Goal: Communication & Community: Answer question/provide support

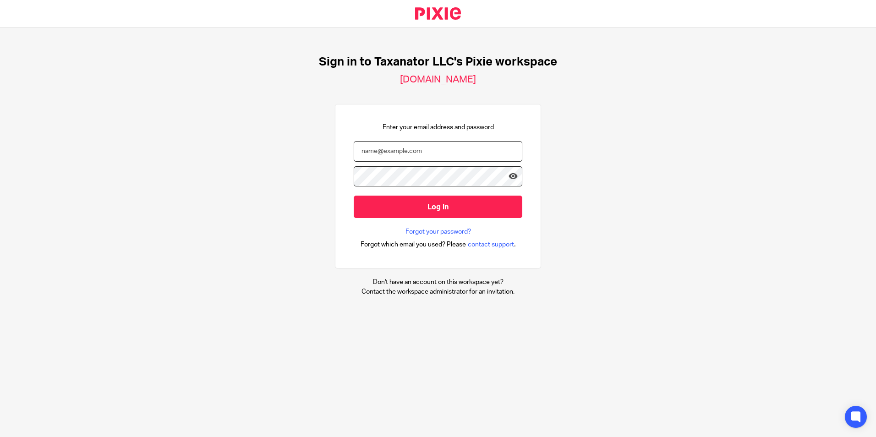
click at [413, 152] on input "email" at bounding box center [438, 151] width 169 height 21
paste input "[EMAIL_ADDRESS][DOMAIN_NAME]"
type input "[EMAIL_ADDRESS][DOMAIN_NAME]"
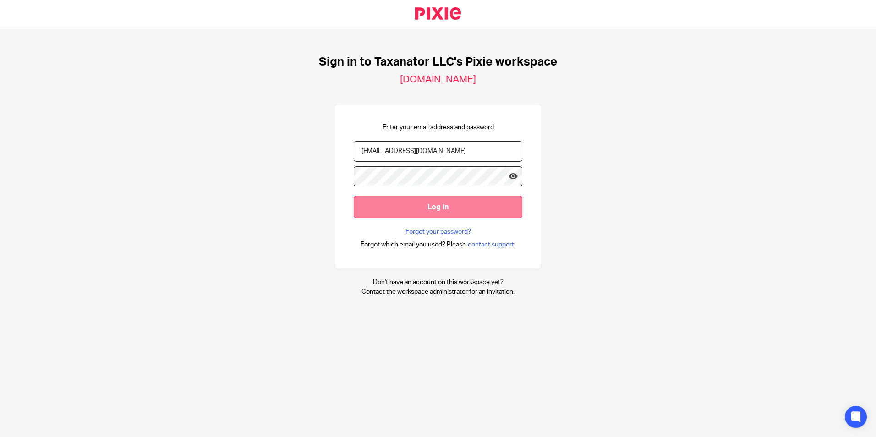
click at [391, 203] on input "Log in" at bounding box center [438, 207] width 169 height 22
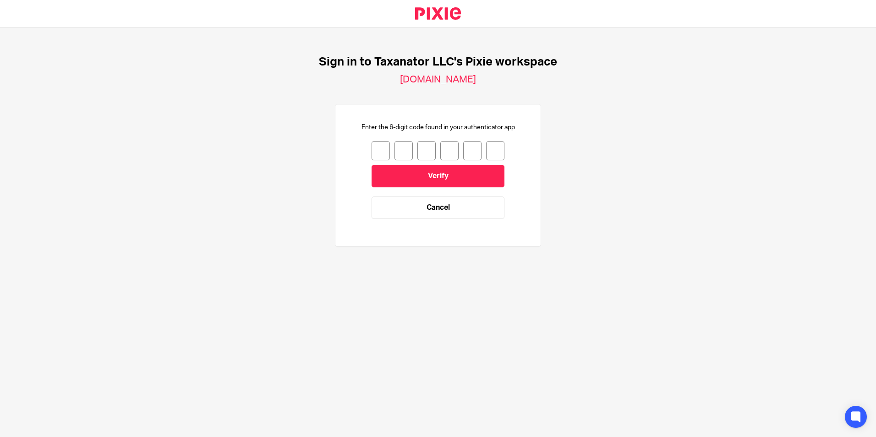
click at [374, 150] on input "number" at bounding box center [381, 150] width 18 height 19
type input "2"
type input "3"
type input "6"
type input "4"
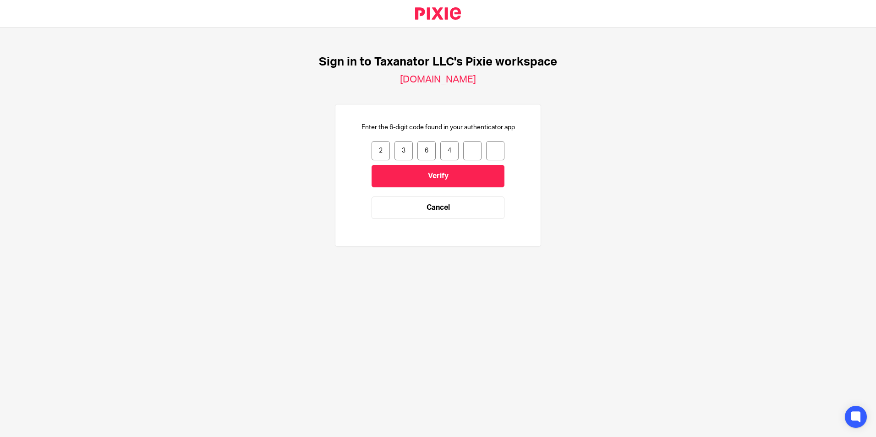
type input "8"
type input "4"
drag, startPoint x: 468, startPoint y: 151, endPoint x: 462, endPoint y: 152, distance: 6.0
click at [463, 152] on input "8" at bounding box center [472, 150] width 18 height 19
type input "7"
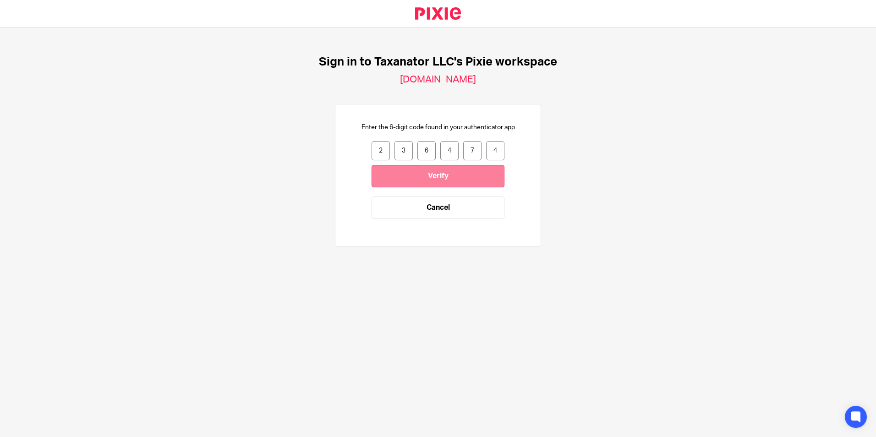
click at [437, 176] on input "Verify" at bounding box center [438, 176] width 133 height 22
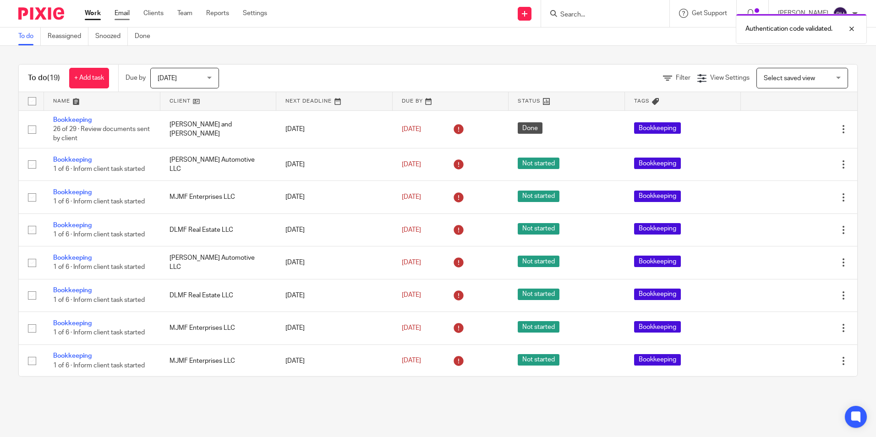
click at [115, 15] on link "Email" at bounding box center [122, 13] width 15 height 9
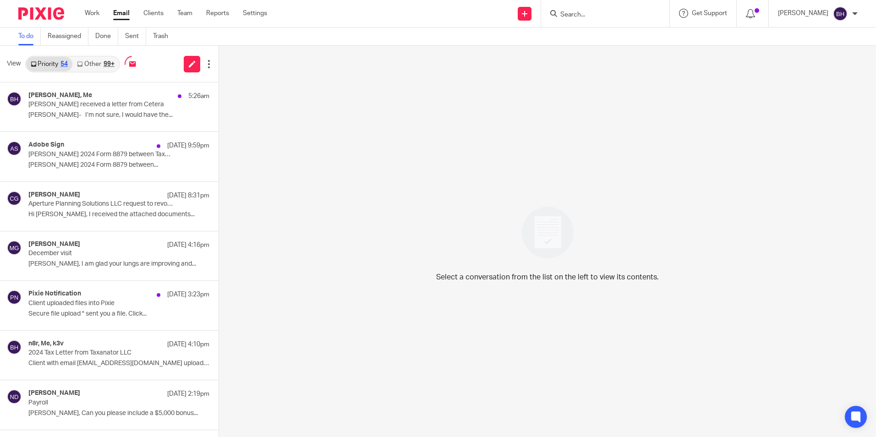
click at [104, 61] on div "99+" at bounding box center [109, 64] width 11 height 6
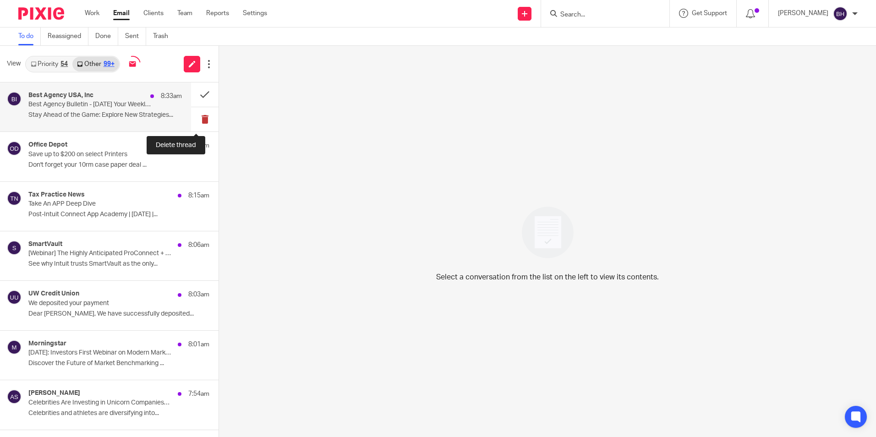
click at [193, 119] on button at bounding box center [204, 119] width 27 height 24
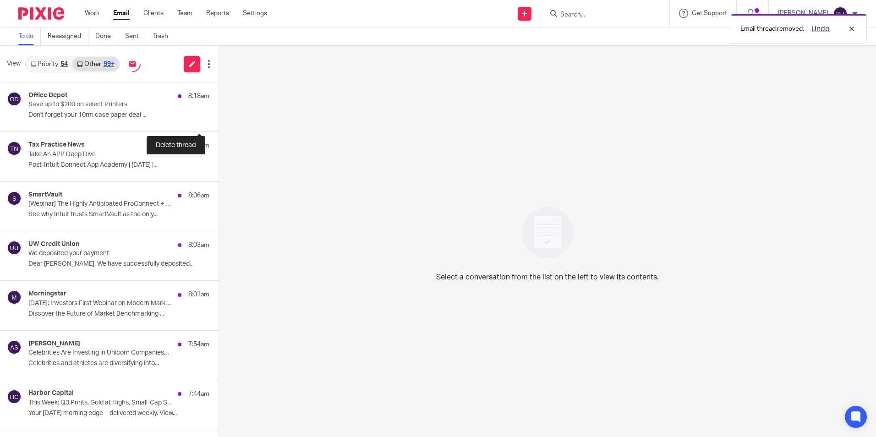
click at [219, 119] on button at bounding box center [222, 119] width 7 height 24
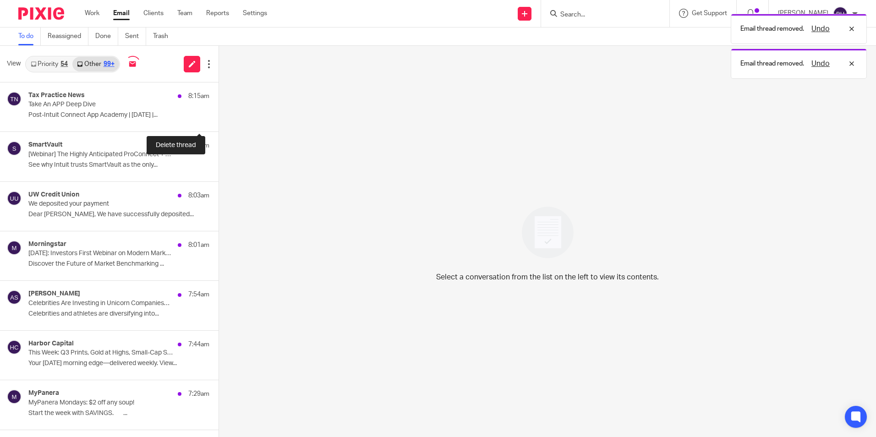
click at [219, 119] on button at bounding box center [222, 119] width 7 height 24
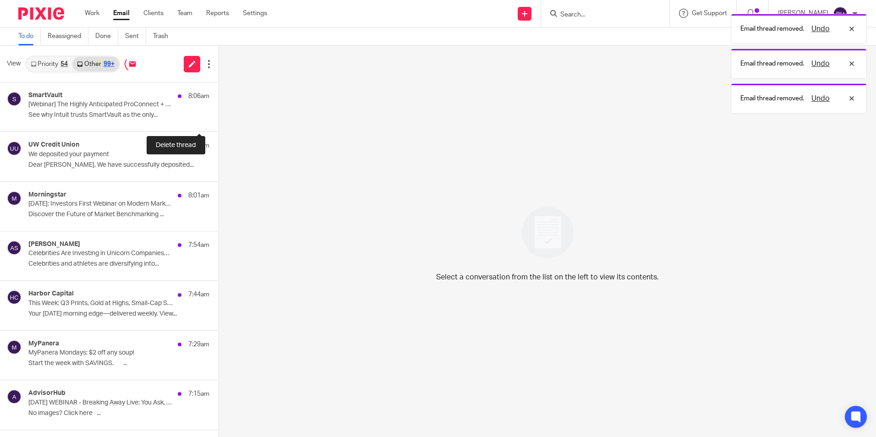
click at [219, 119] on button at bounding box center [222, 119] width 7 height 24
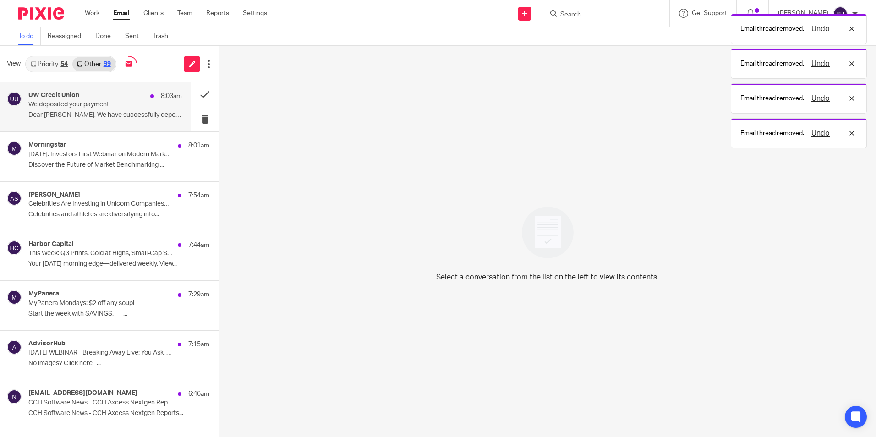
click at [125, 121] on div "UW Credit Union 8:03am We deposited your payment Dear Barbara, We have successf…" at bounding box center [105, 107] width 154 height 31
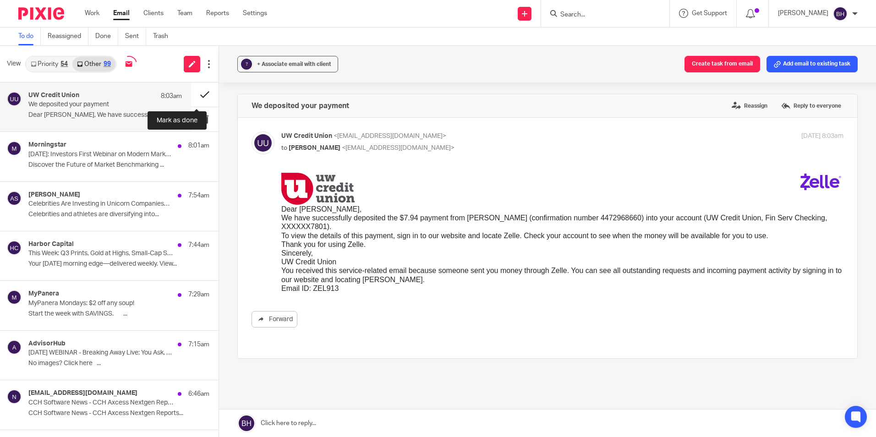
click at [197, 92] on button at bounding box center [204, 94] width 27 height 24
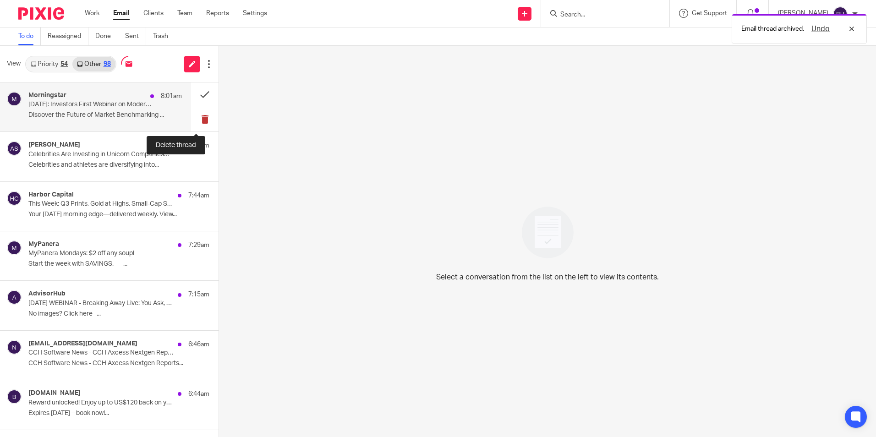
click at [198, 116] on button at bounding box center [204, 119] width 27 height 24
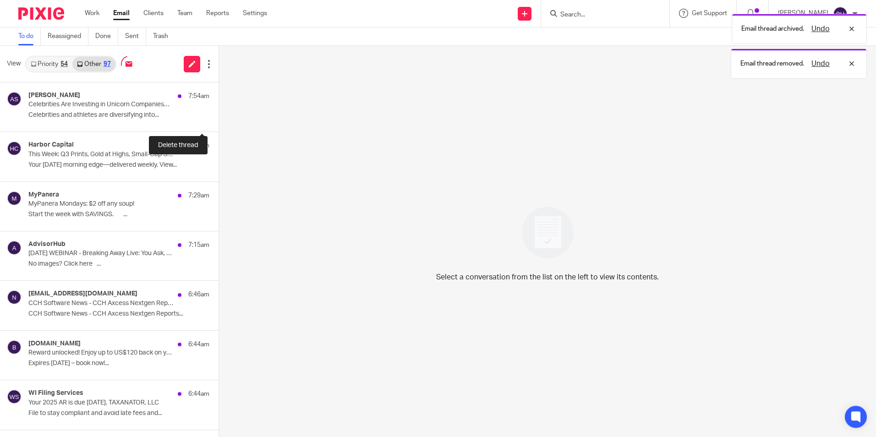
click at [219, 116] on button at bounding box center [222, 119] width 7 height 24
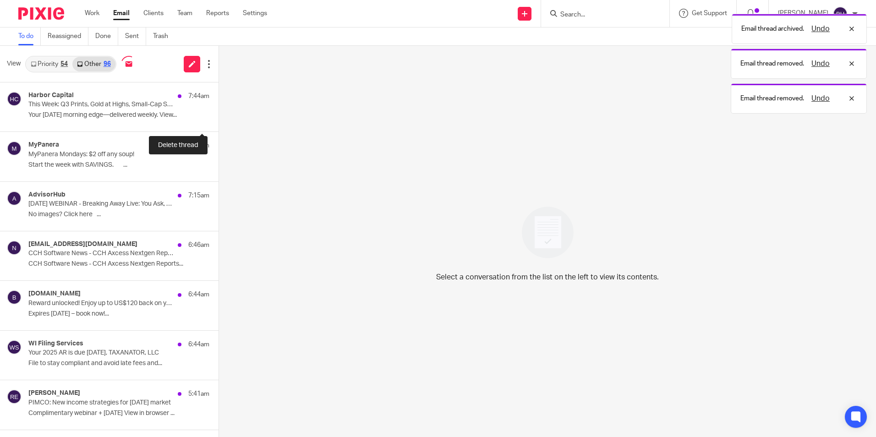
click at [219, 116] on button at bounding box center [222, 119] width 7 height 24
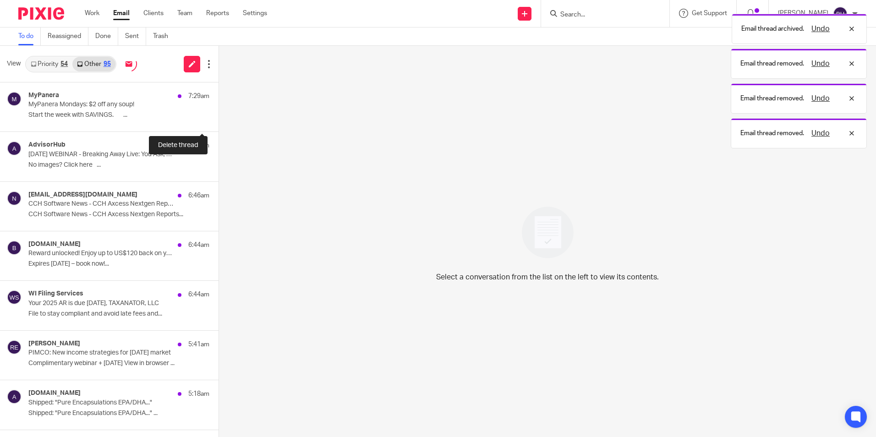
click at [219, 116] on button at bounding box center [222, 119] width 7 height 24
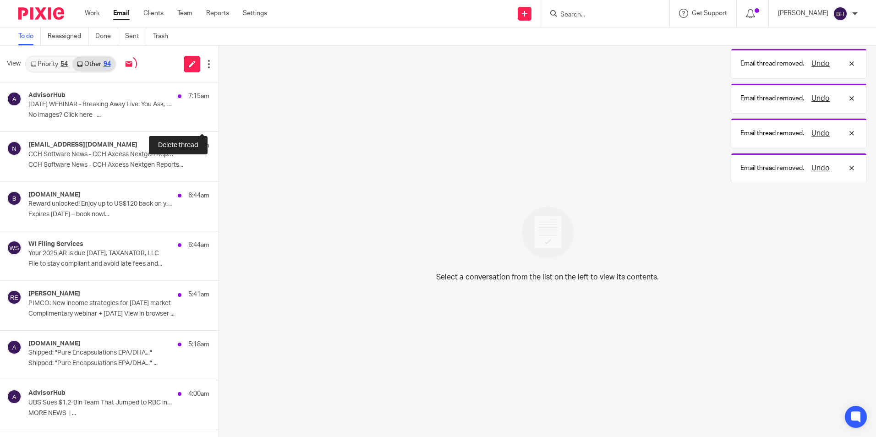
click at [219, 116] on button at bounding box center [222, 119] width 7 height 24
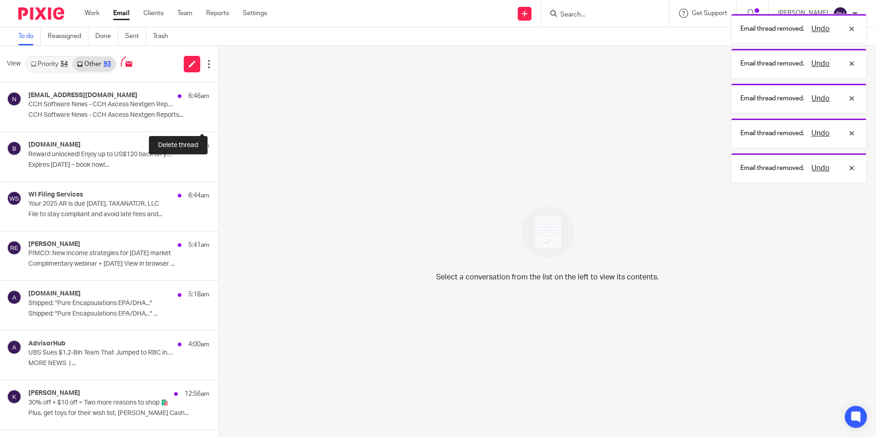
click at [219, 116] on button at bounding box center [222, 119] width 7 height 24
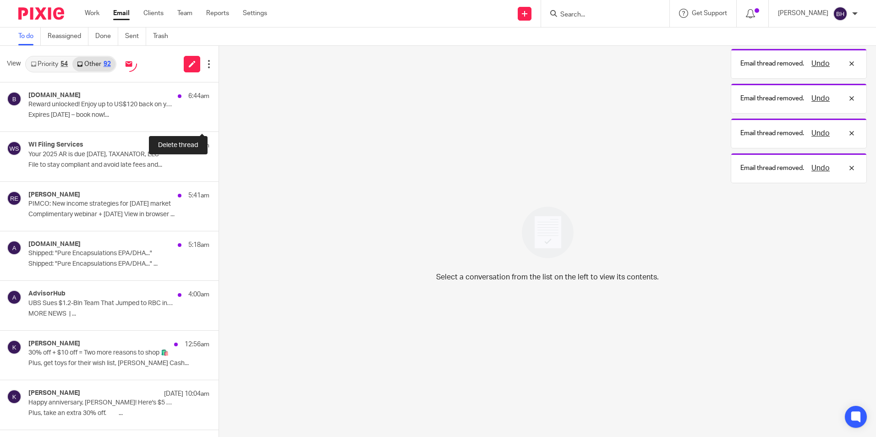
click at [219, 116] on button at bounding box center [222, 119] width 7 height 24
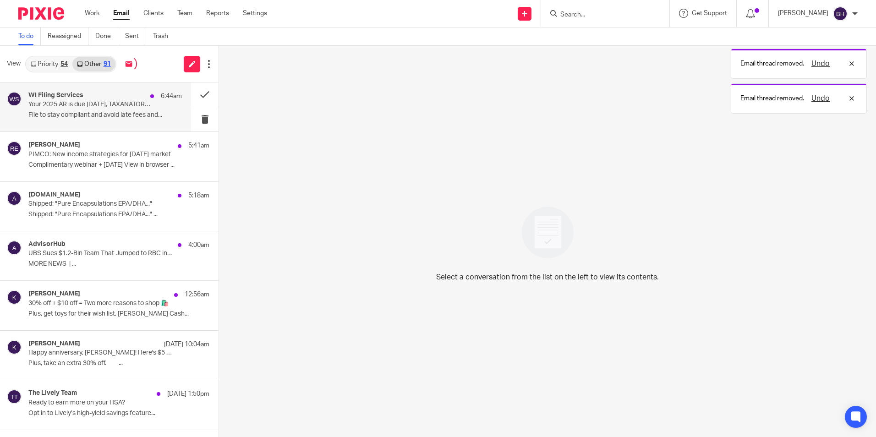
click at [122, 116] on p "File to stay compliant and avoid late fees and..." at bounding box center [105, 115] width 154 height 8
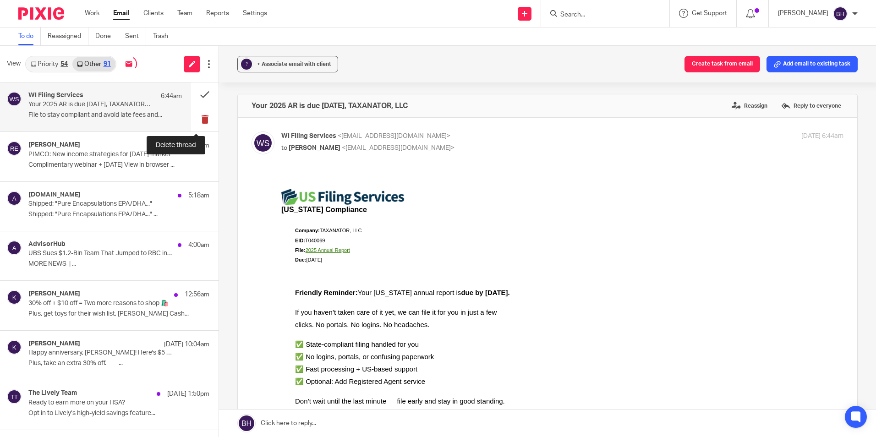
click at [196, 120] on button at bounding box center [204, 119] width 27 height 24
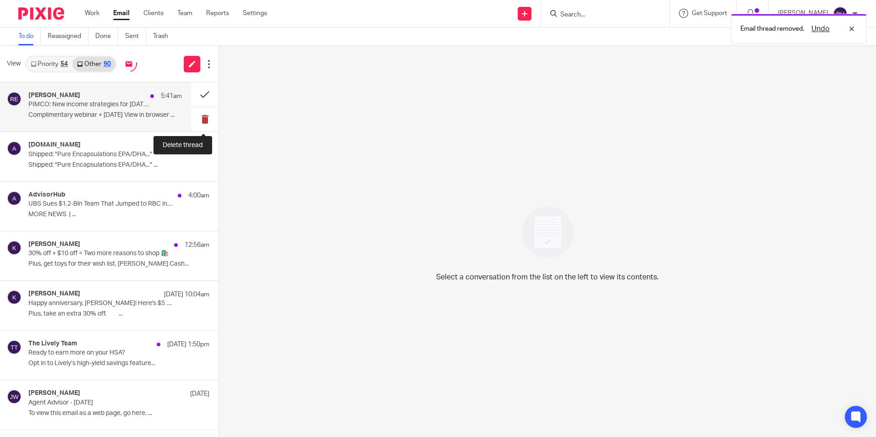
click at [196, 120] on button at bounding box center [204, 119] width 27 height 24
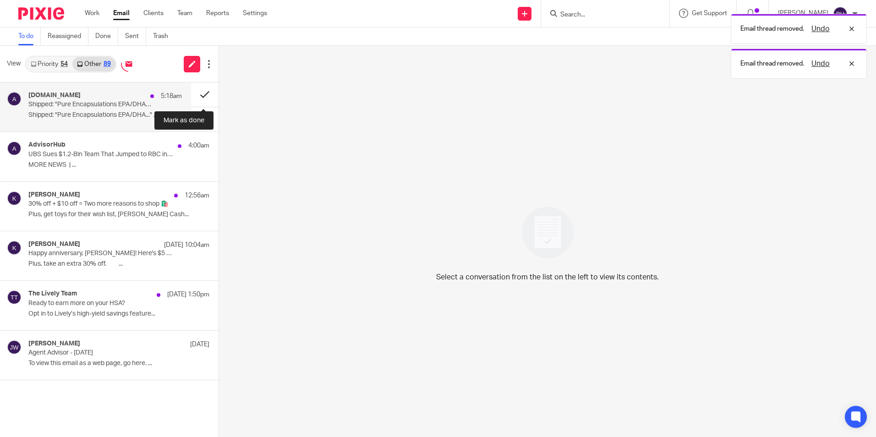
click at [200, 93] on button at bounding box center [204, 94] width 27 height 24
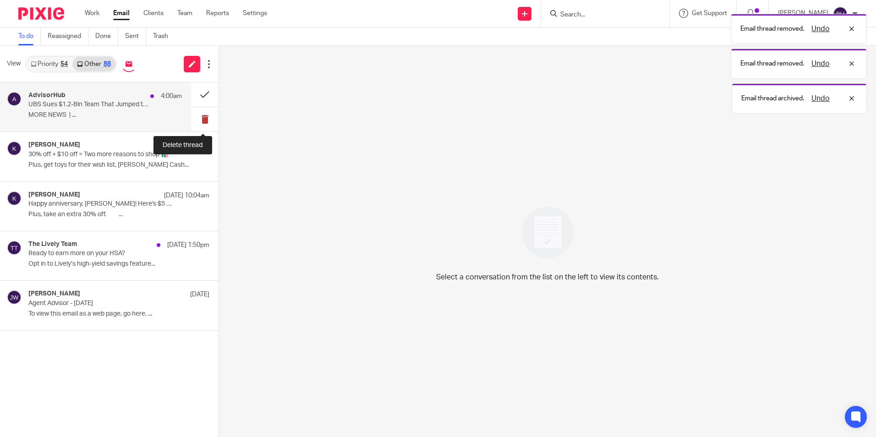
click at [200, 116] on button at bounding box center [204, 119] width 27 height 24
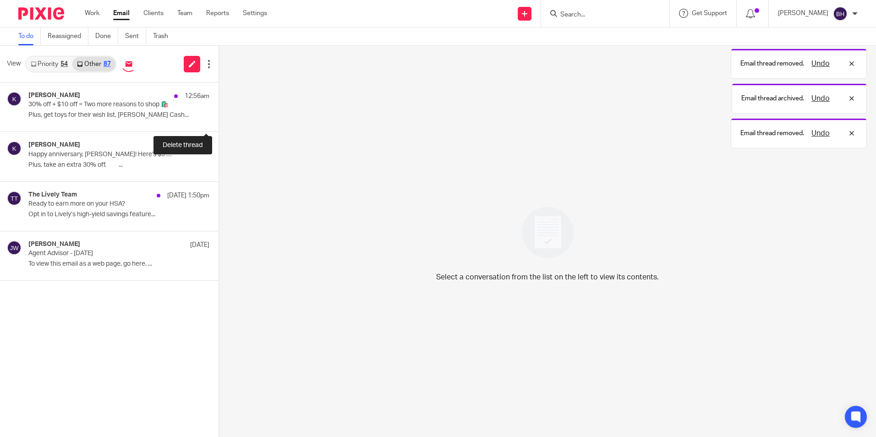
click at [219, 116] on button at bounding box center [222, 119] width 7 height 24
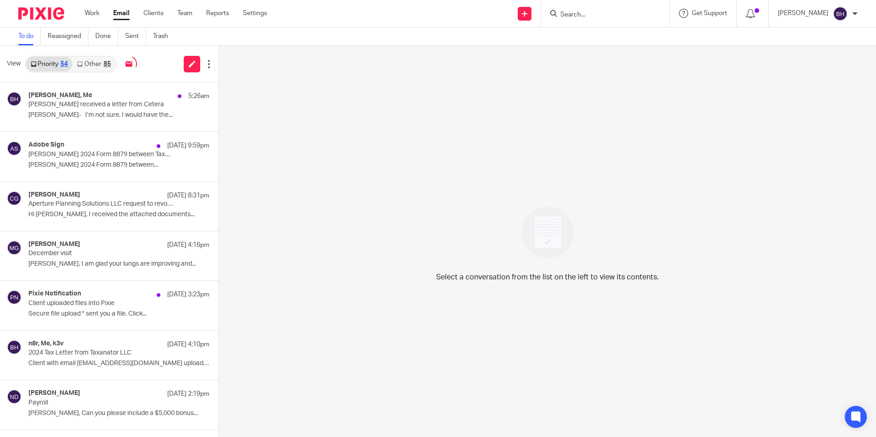
click at [104, 63] on div "85" at bounding box center [107, 64] width 7 height 6
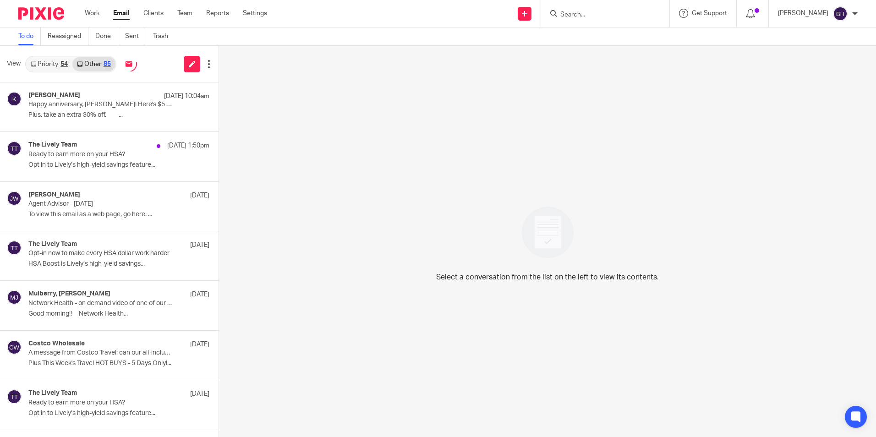
click at [44, 64] on link "Priority 54" at bounding box center [49, 64] width 46 height 15
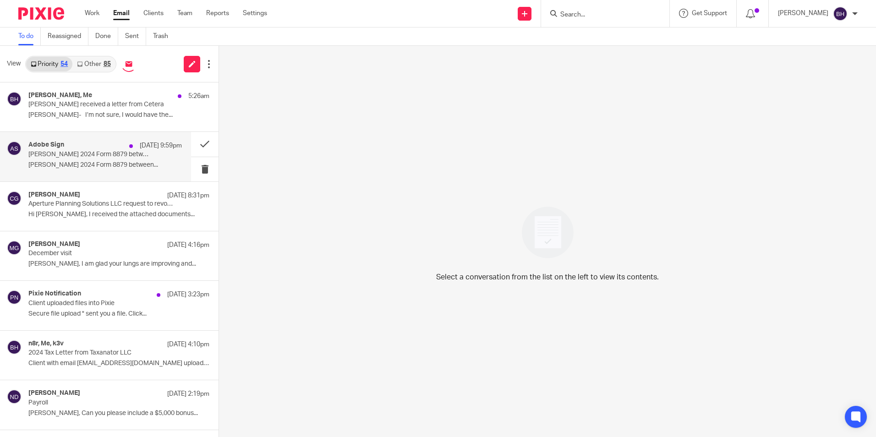
click at [88, 160] on div "Adobe Sign Oct 12 9:59pm Schmitt, Skyler 2024 Form 8879 between Taxanator, LLC …" at bounding box center [105, 156] width 154 height 31
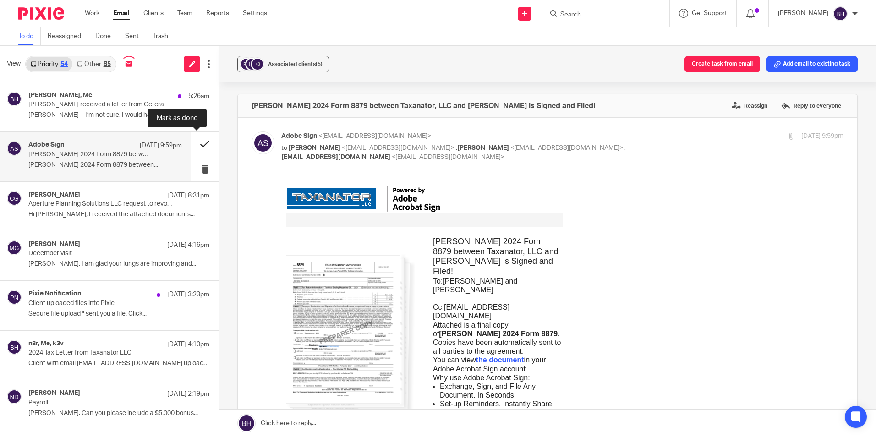
click at [198, 144] on button at bounding box center [204, 144] width 27 height 24
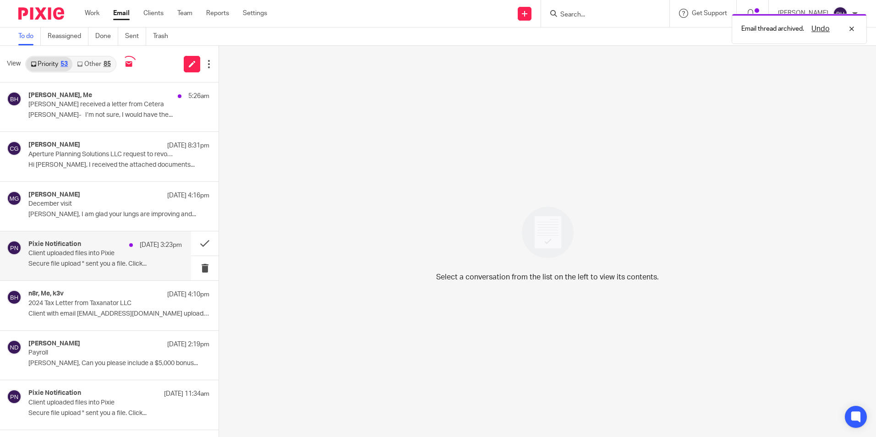
click at [85, 257] on p "Client uploaded files into Pixie" at bounding box center [89, 254] width 123 height 8
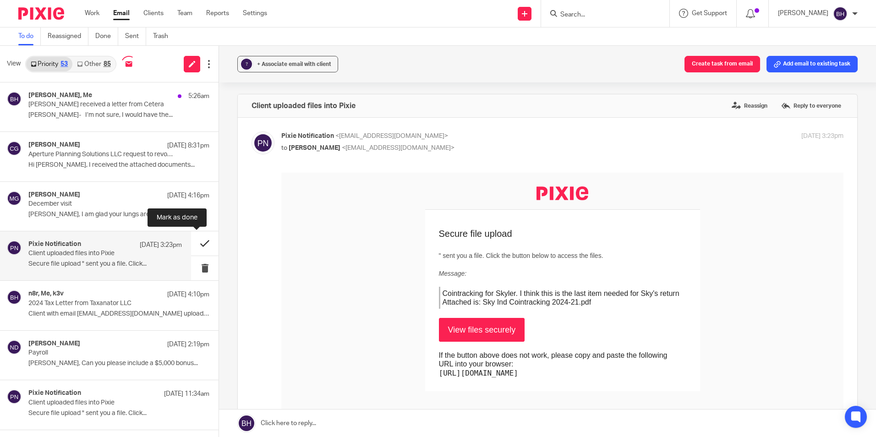
click at [196, 241] on button at bounding box center [204, 243] width 27 height 24
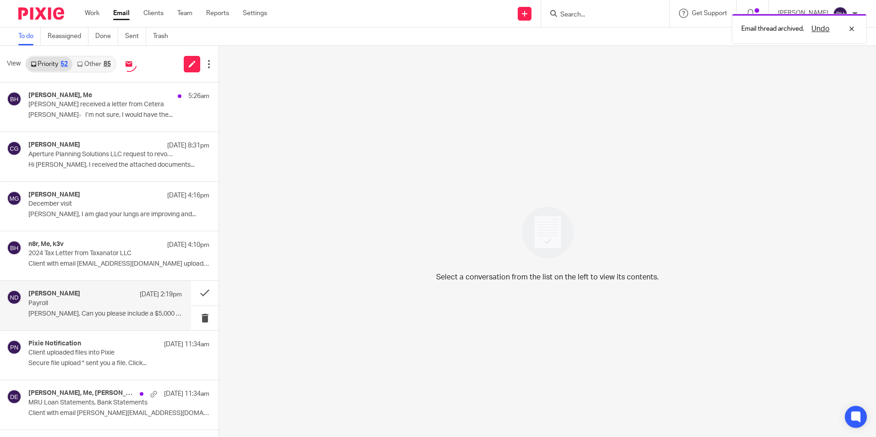
click at [119, 301] on p "Payroll" at bounding box center [89, 304] width 123 height 8
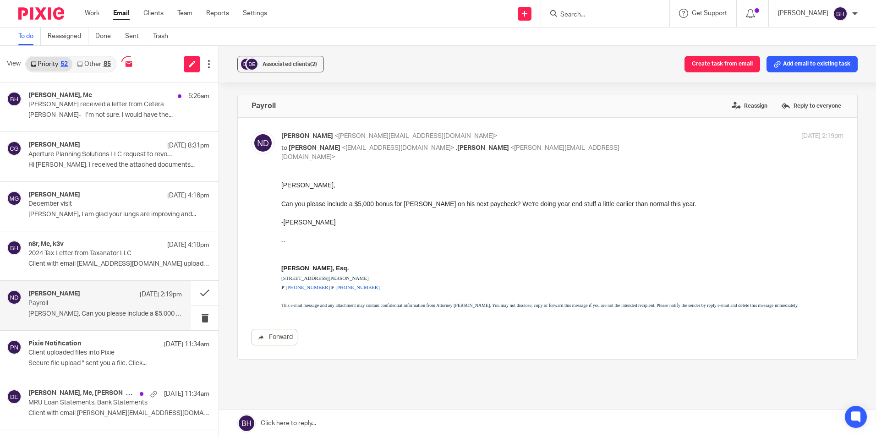
click at [296, 419] on link at bounding box center [547, 423] width 657 height 27
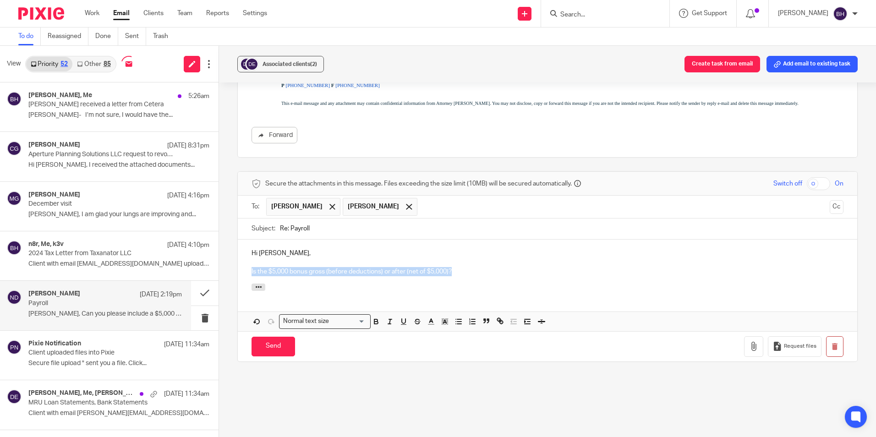
drag, startPoint x: 461, startPoint y: 274, endPoint x: 243, endPoint y: 270, distance: 217.7
click at [243, 270] on div "Hi Nathan, Is the $5,000 bonus gross (before deductions) or after (net of $5,00…" at bounding box center [548, 262] width 620 height 44
copy p "Is the $5,000 bonus gross (before deductions) or after (net of $5,000)?"
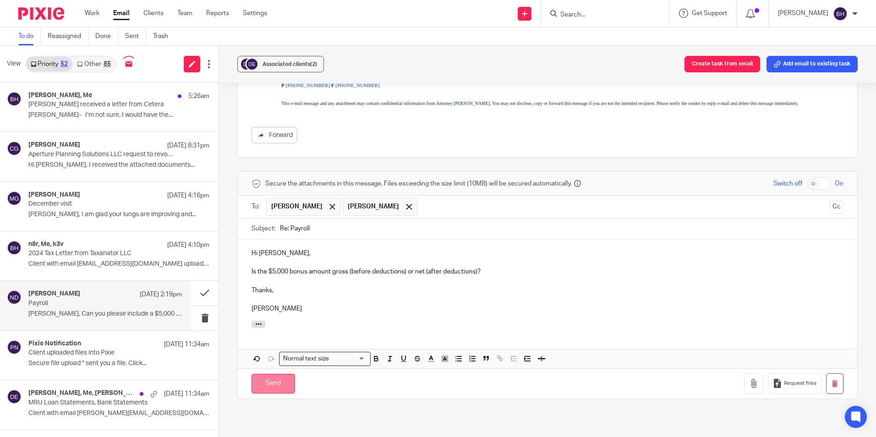
click at [280, 387] on input "Send" at bounding box center [274, 384] width 44 height 20
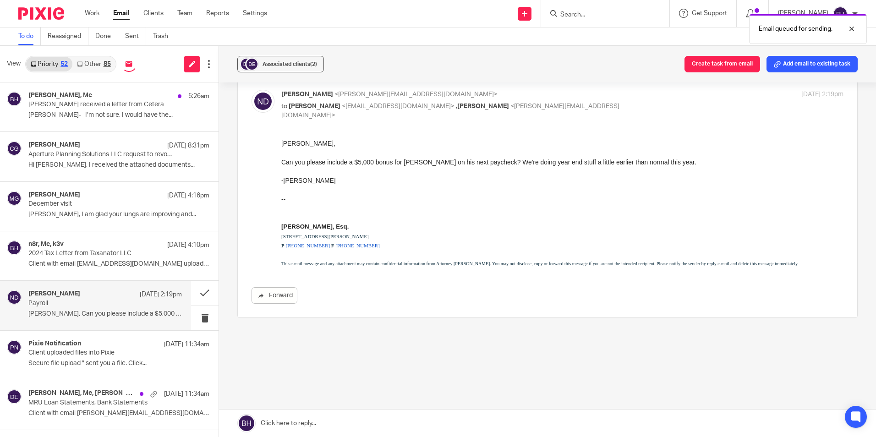
click at [101, 65] on link "Other 85" at bounding box center [93, 64] width 43 height 15
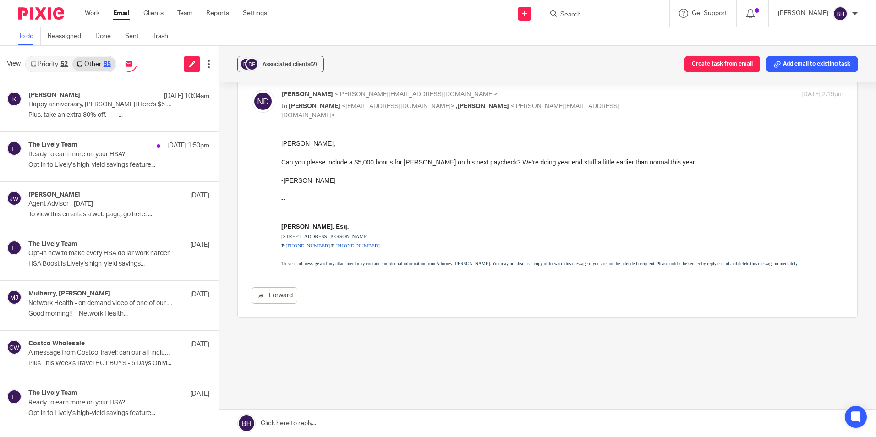
click at [49, 65] on link "Priority 52" at bounding box center [49, 64] width 46 height 15
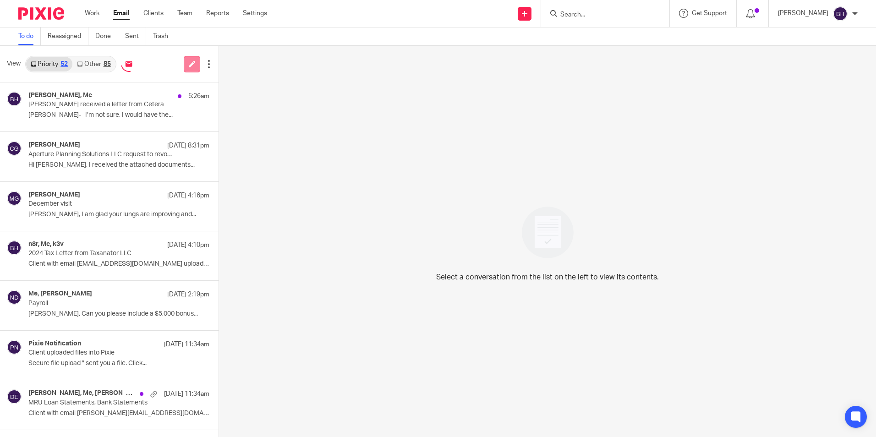
click at [188, 58] on link at bounding box center [192, 64] width 16 height 16
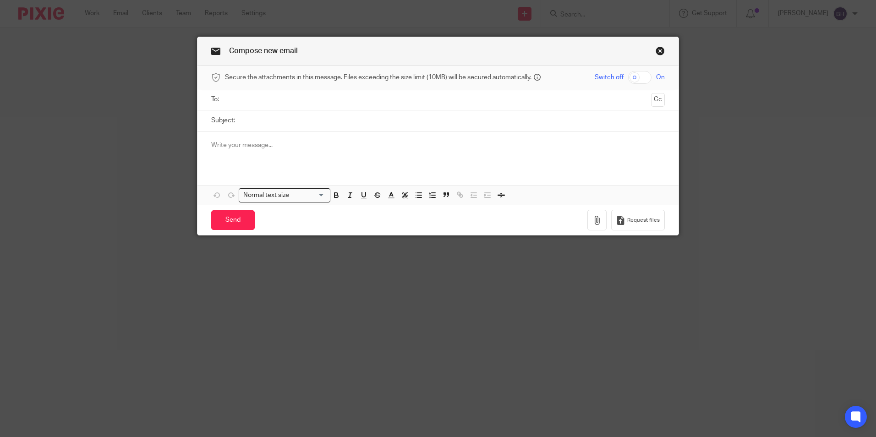
click at [239, 99] on input "text" at bounding box center [437, 99] width 419 height 11
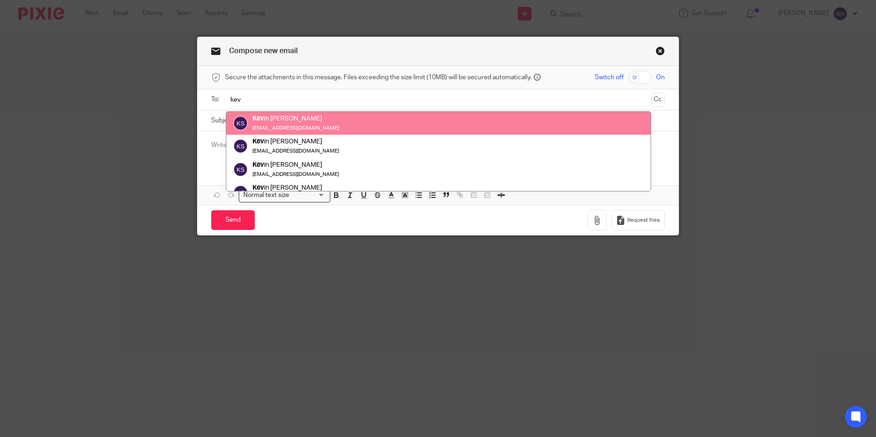
type input "kev"
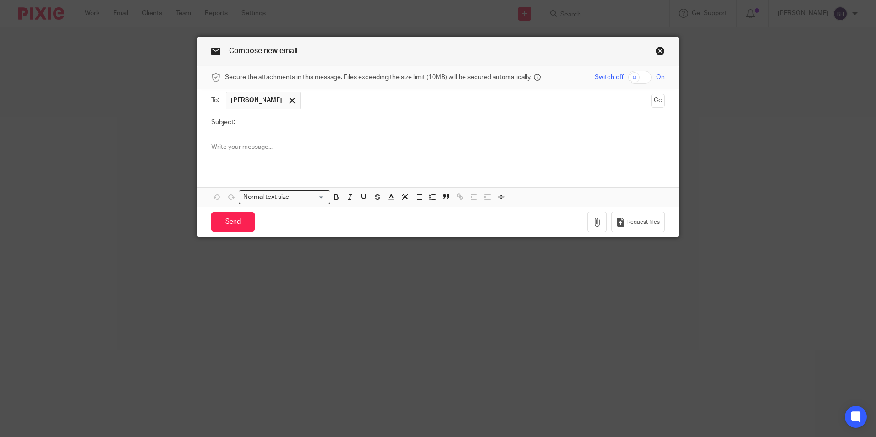
click at [256, 121] on input "Subject:" at bounding box center [452, 122] width 425 height 21
type input "2024 Tax Returns Statuses"
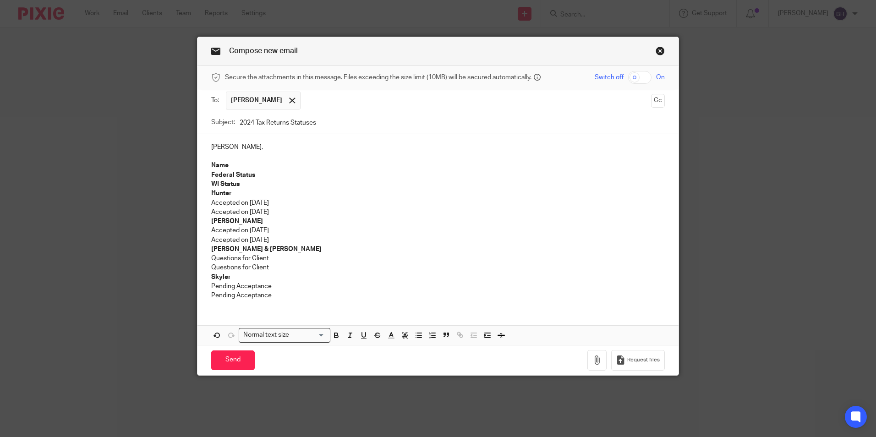
click at [206, 174] on div "[PERSON_NAME], Name Federal Status WI Status Hunter Accepted on [DATE] Accepted…" at bounding box center [438, 220] width 481 height 174
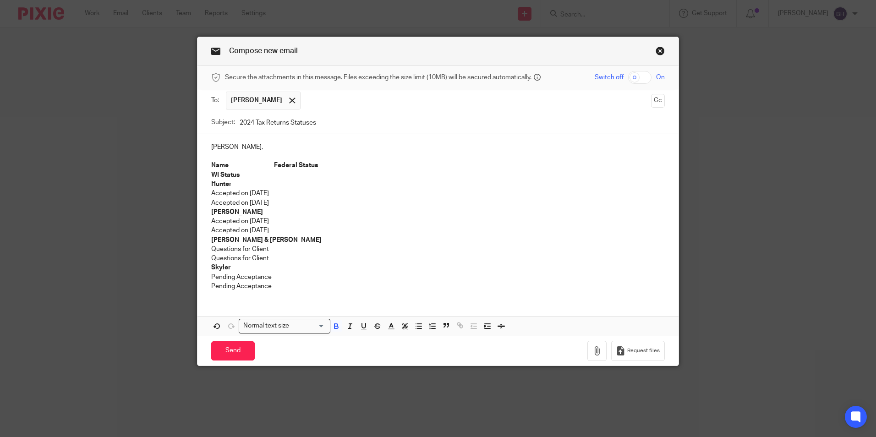
click at [206, 174] on div "[PERSON_NAME], Name Federal Status WI Status Hunter Accepted on [DATE] Accepted…" at bounding box center [438, 215] width 481 height 165
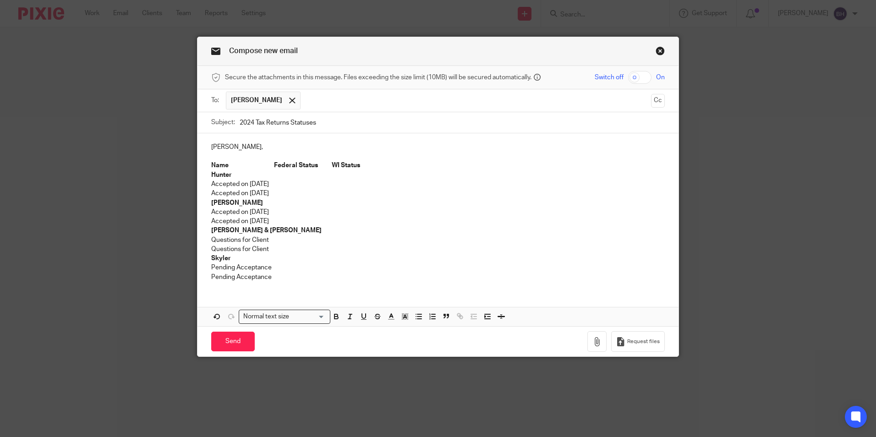
click at [206, 184] on div "[PERSON_NAME], Name Federal Status WI Status Hunter Accepted on [DATE] Accepted…" at bounding box center [438, 210] width 481 height 155
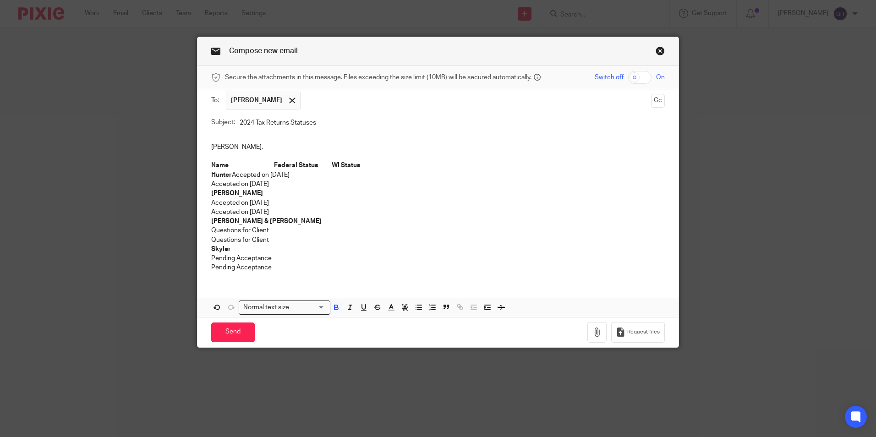
click at [330, 166] on strong "Name Federal Status WI Status" at bounding box center [285, 165] width 149 height 6
click at [207, 184] on div "[PERSON_NAME], Name Federal Status WI Status Hunter Accepted on [DATE] Accepted…" at bounding box center [438, 206] width 481 height 146
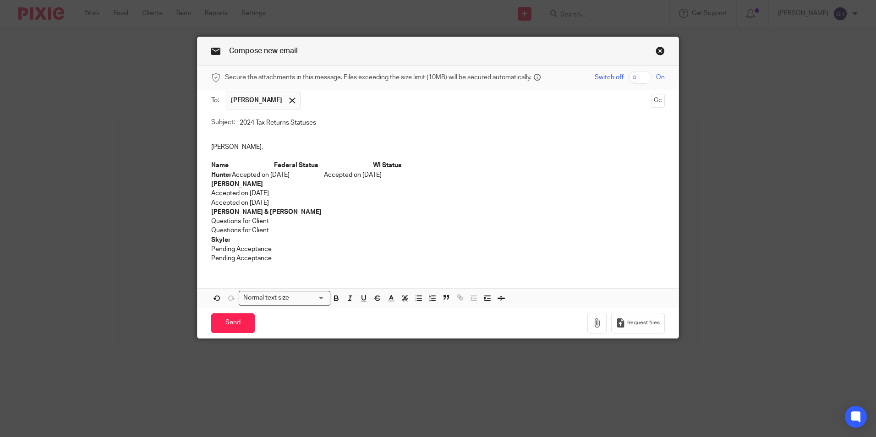
click at [207, 194] on div "[PERSON_NAME], Name Federal Status WI Status Hunter Accepted on [DATE] Accepted…" at bounding box center [438, 201] width 481 height 137
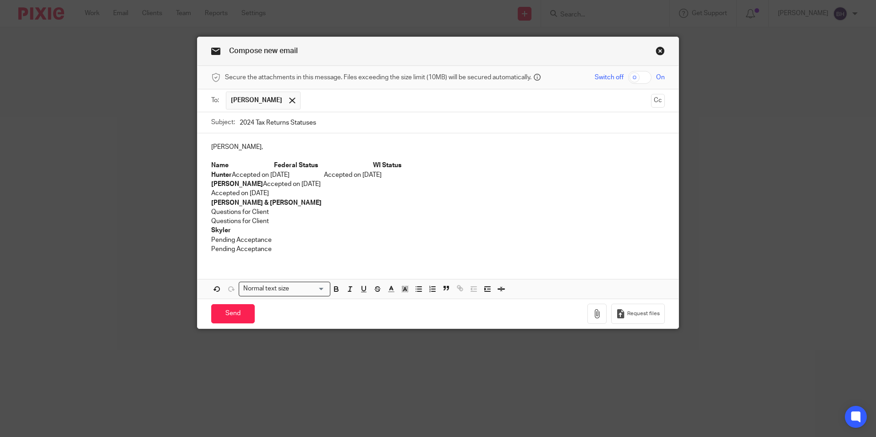
click at [340, 182] on p "[PERSON_NAME] Accepted on [DATE]" at bounding box center [438, 184] width 454 height 9
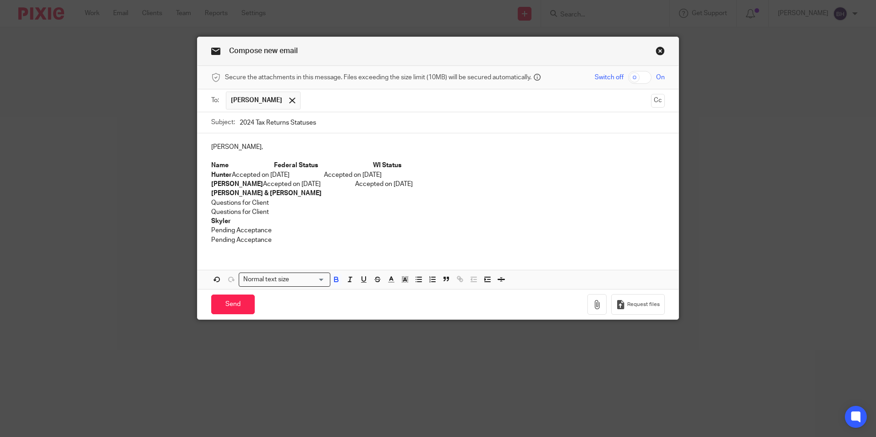
click at [254, 193] on p "[PERSON_NAME] & [PERSON_NAME]" at bounding box center [438, 193] width 454 height 9
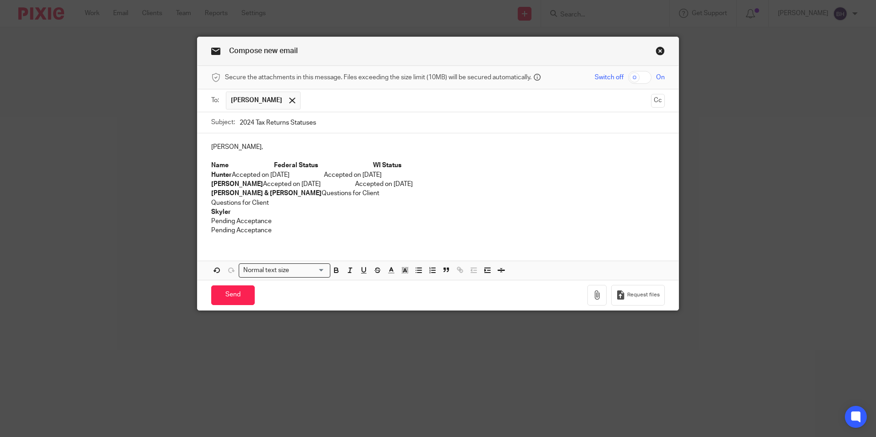
click at [329, 192] on p "[PERSON_NAME] & [PERSON_NAME] Questions for Client" at bounding box center [438, 193] width 454 height 9
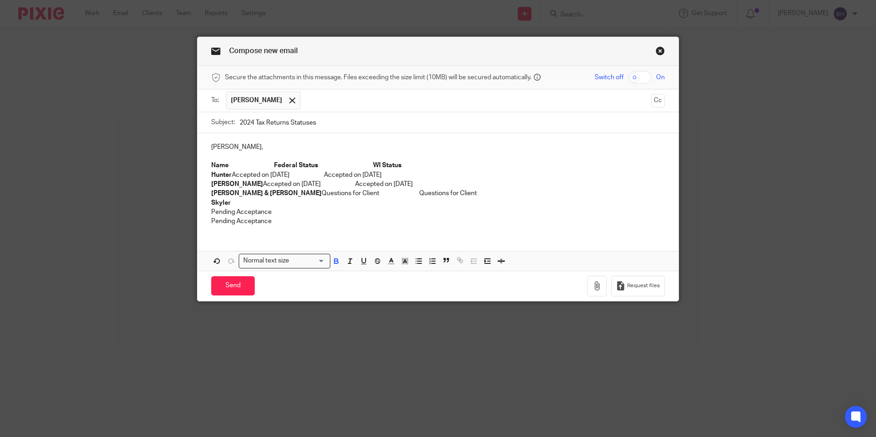
click at [240, 203] on p "Skyler" at bounding box center [438, 202] width 454 height 9
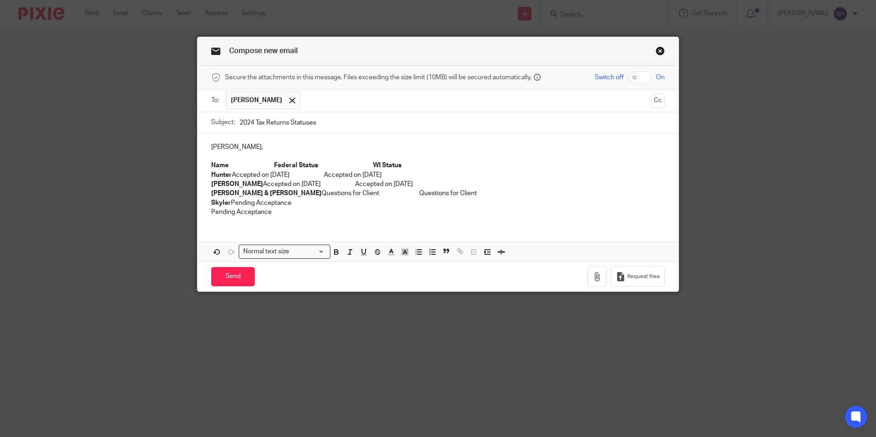
click at [334, 206] on p "Skyler Pending Acceptance" at bounding box center [438, 202] width 454 height 9
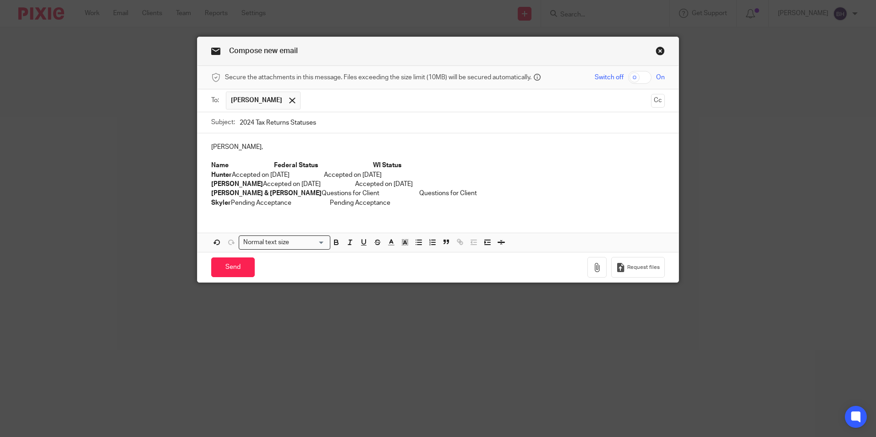
click at [296, 203] on p "Skyler Pending Acceptance Pending Acceptance" at bounding box center [438, 202] width 454 height 9
click at [409, 200] on p "Skyler Pending Efile Acceptance Pending Acceptance" at bounding box center [438, 202] width 454 height 9
click at [383, 205] on p "Skyler Pending Efile Acceptance Pending Acceptance" at bounding box center [438, 202] width 454 height 9
click at [394, 204] on p "Skyler Pending Efile Acceptance Pending Acceptance" at bounding box center [438, 202] width 454 height 9
click at [461, 205] on p "Skyler Pending Efile Acceptance Pending Efile Acceptance" at bounding box center [438, 202] width 454 height 9
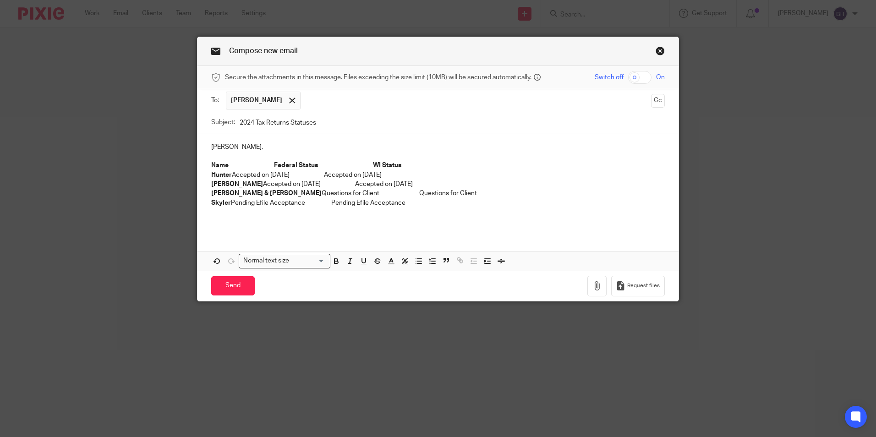
click at [240, 148] on p "Kevin," at bounding box center [438, 147] width 454 height 9
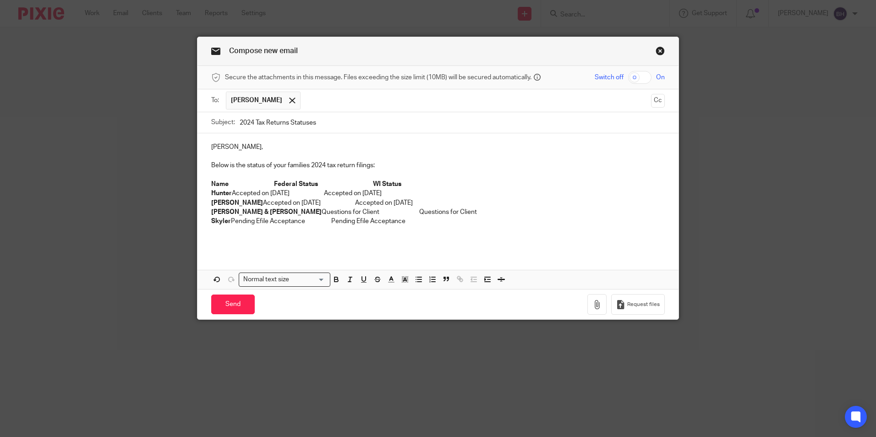
click at [459, 220] on p "Skyler Pending Efile Acceptance Pending Efile Acceptance" at bounding box center [438, 221] width 454 height 9
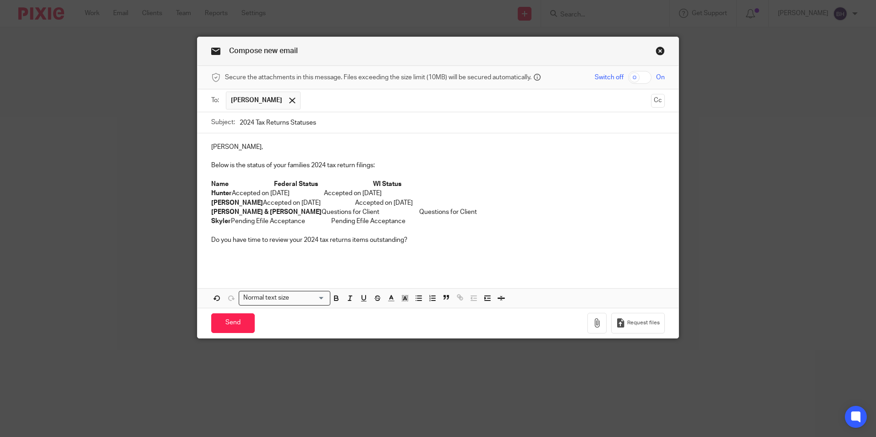
click at [213, 254] on p at bounding box center [438, 258] width 454 height 9
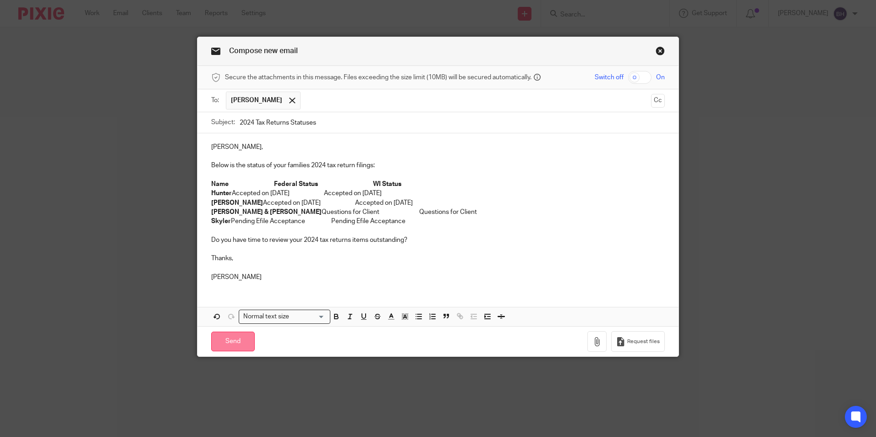
click at [224, 335] on input "Send" at bounding box center [233, 342] width 44 height 20
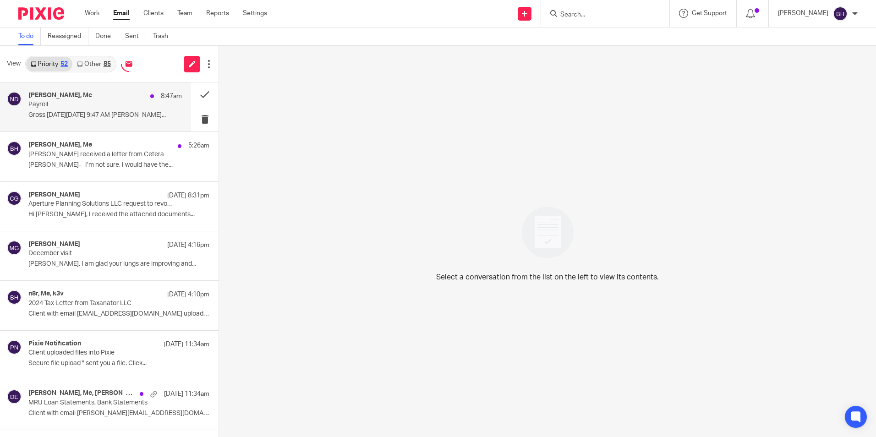
click at [120, 110] on div "[PERSON_NAME], Me 8:47am Payroll Gross [DATE][DATE] 9:47 AM [PERSON_NAME]..." at bounding box center [105, 107] width 154 height 31
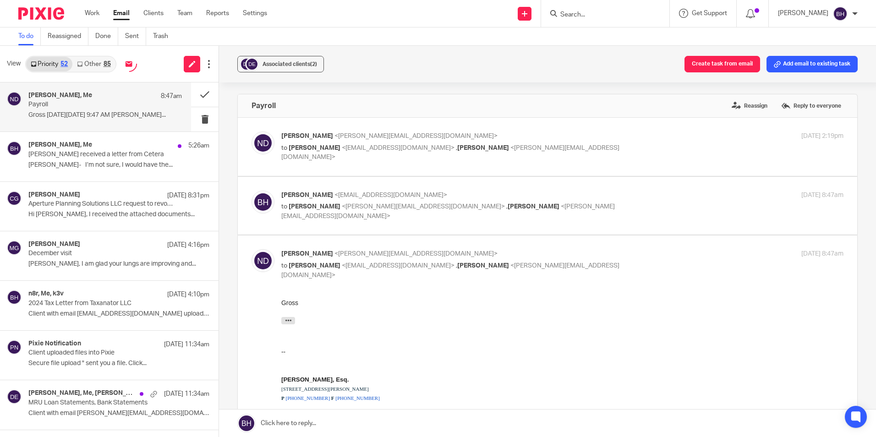
click at [356, 423] on link at bounding box center [547, 423] width 657 height 27
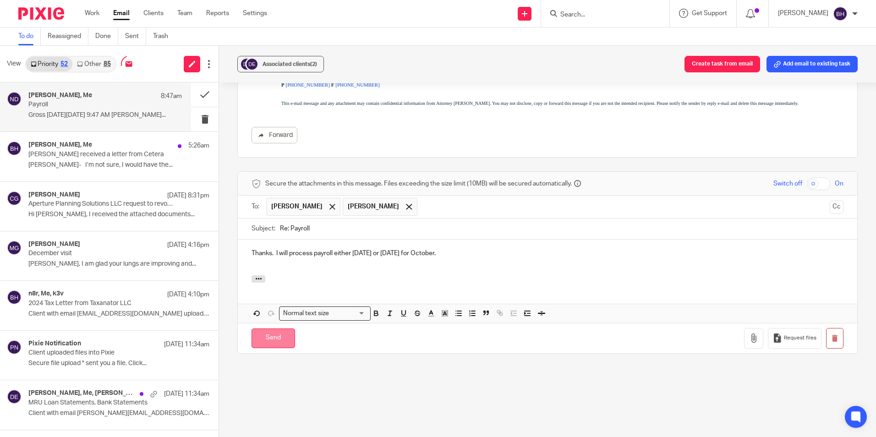
click at [270, 342] on input "Send" at bounding box center [274, 339] width 44 height 20
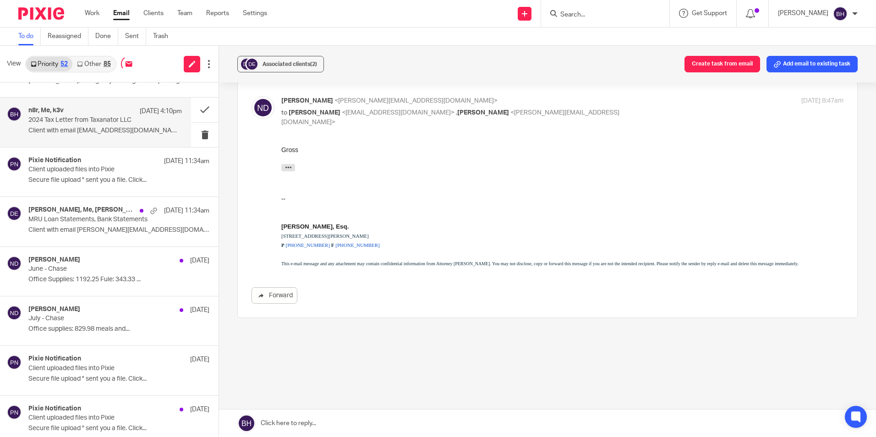
scroll to position [229, 0]
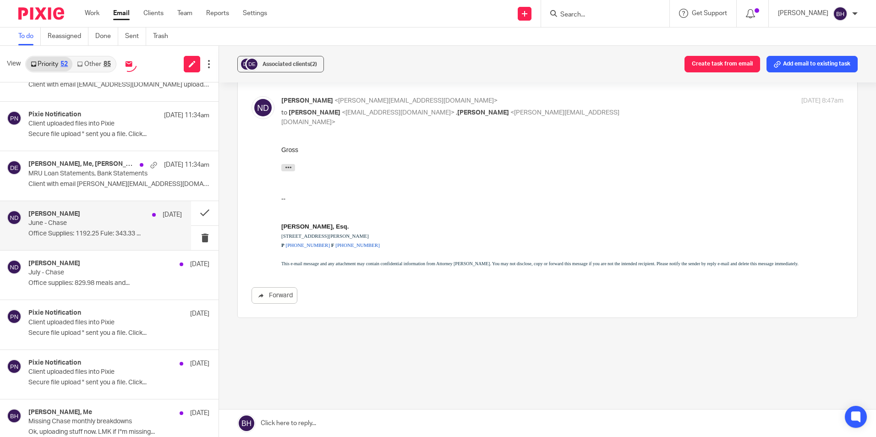
click at [87, 219] on p "June - Chase" at bounding box center [89, 223] width 123 height 8
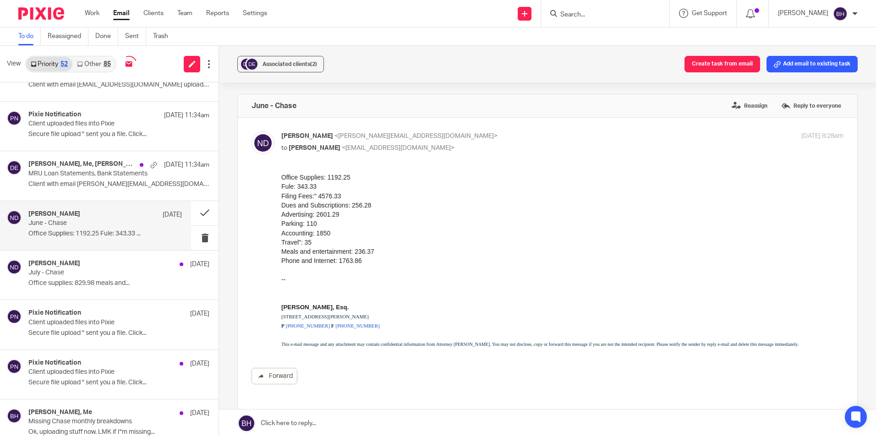
scroll to position [0, 0]
click at [195, 214] on button at bounding box center [204, 213] width 27 height 24
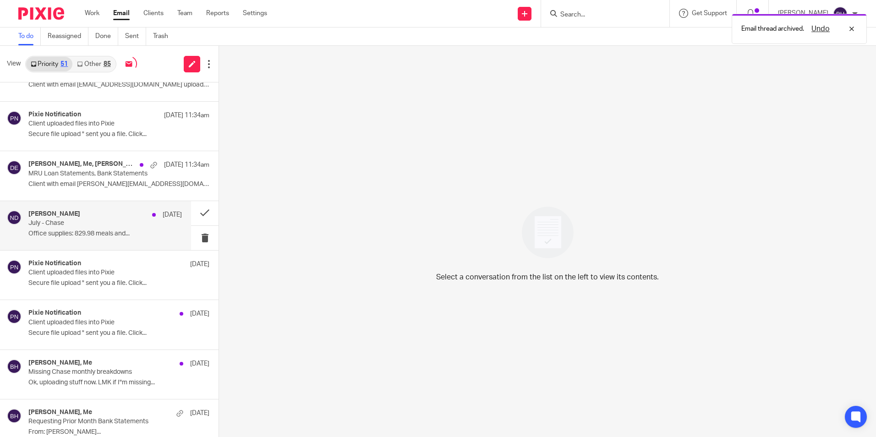
click at [122, 224] on p "July - Chase" at bounding box center [89, 223] width 123 height 8
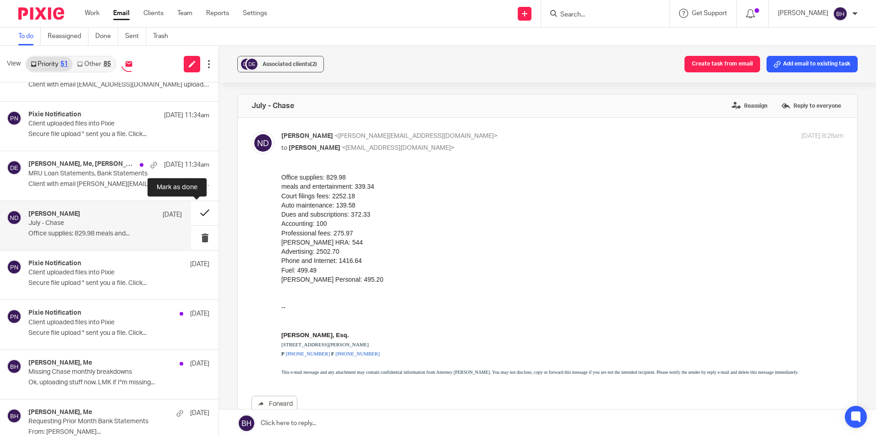
click at [196, 213] on button at bounding box center [204, 213] width 27 height 24
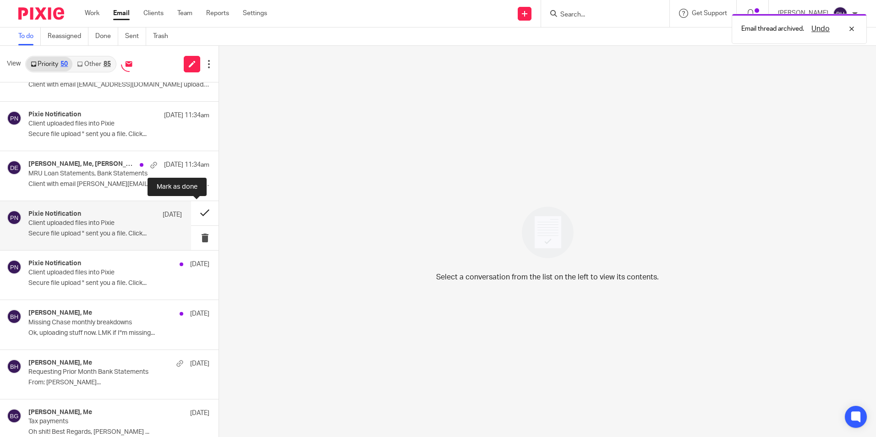
scroll to position [275, 0]
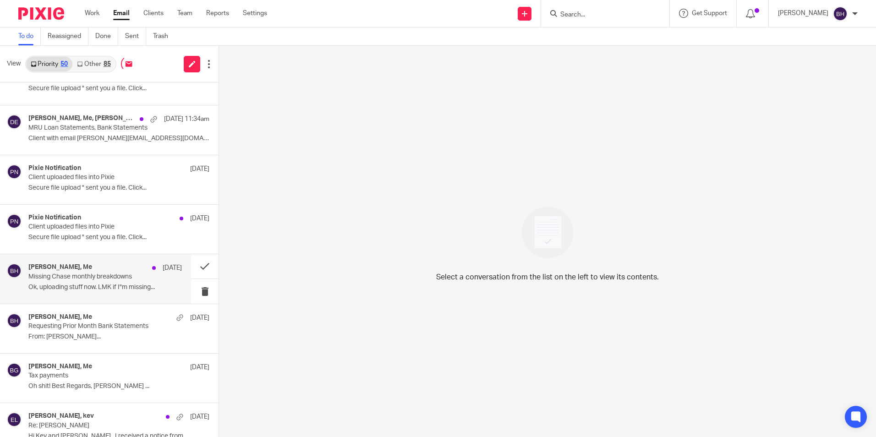
click at [111, 274] on p "Missing Chase monthly breakdowns" at bounding box center [89, 277] width 123 height 8
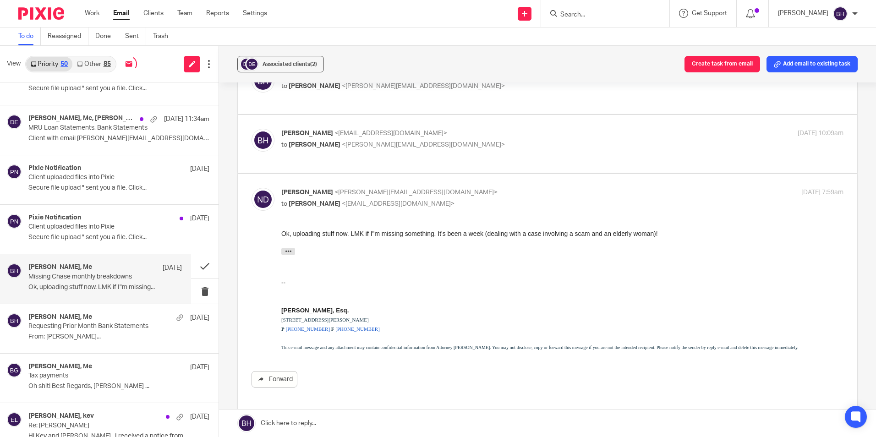
scroll to position [429, 0]
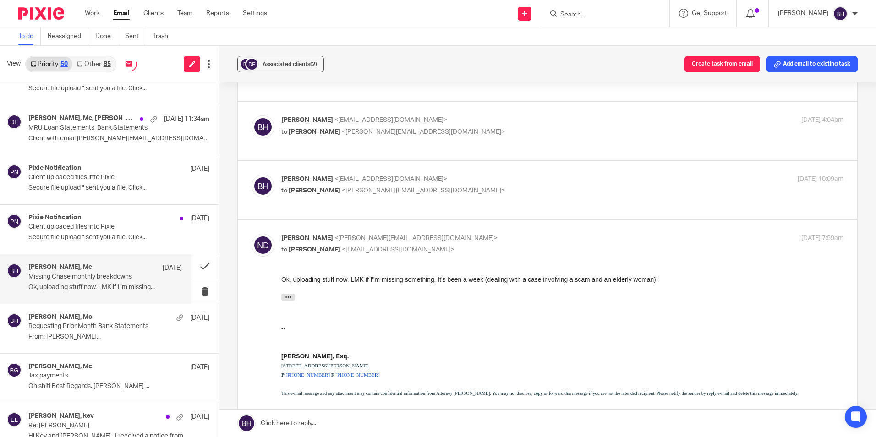
click at [308, 204] on div "Barb Harmon <bharmon@taxn8r.com> to Nathan DeLadurantey <nathan@dela-law.com> O…" at bounding box center [548, 190] width 592 height 31
click at [310, 185] on div "Barb Harmon <bharmon@taxn8r.com> to Nathan DeLadurantey <nathan@dela-law.com>" at bounding box center [468, 185] width 375 height 21
checkbox input "true"
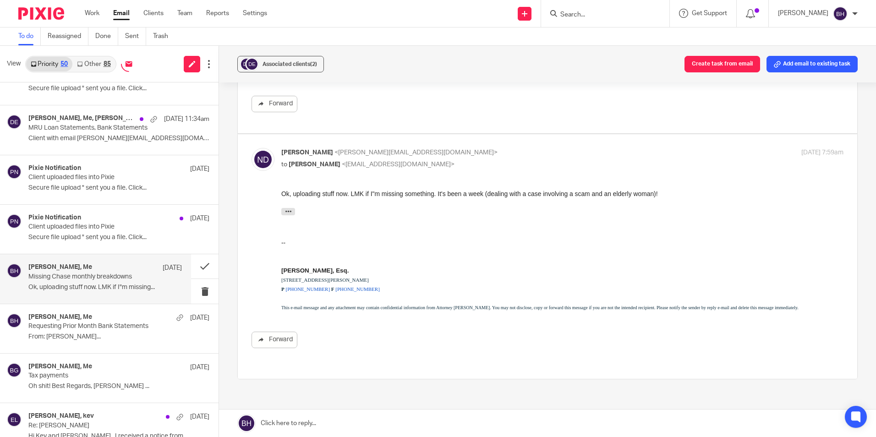
scroll to position [687, 0]
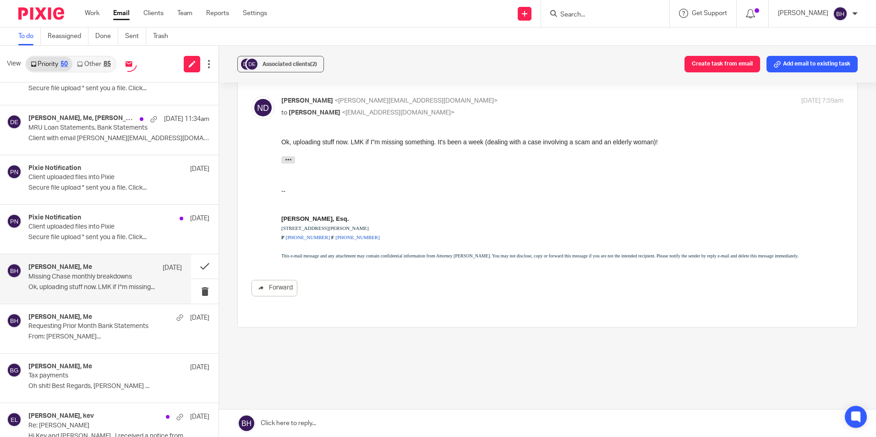
click at [353, 426] on link at bounding box center [547, 423] width 657 height 27
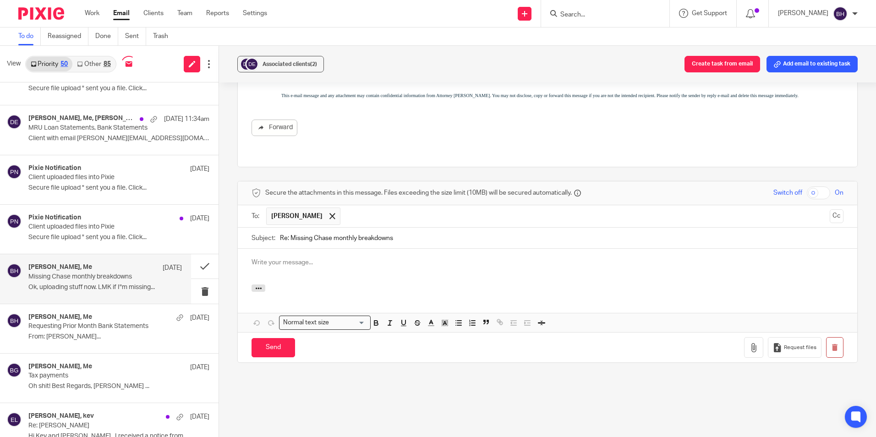
scroll to position [0, 0]
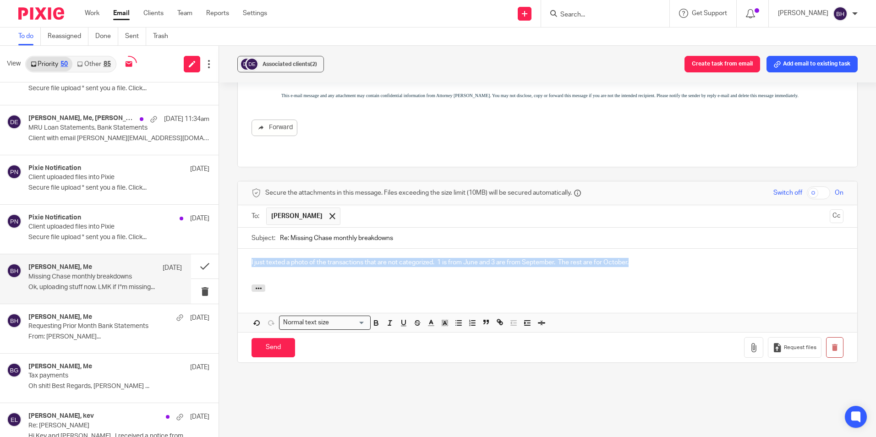
drag, startPoint x: 632, startPoint y: 254, endPoint x: 246, endPoint y: 264, distance: 386.4
click at [246, 264] on div "I just texted a photo of the transactions that are not categorized. 1 is from J…" at bounding box center [548, 267] width 620 height 36
copy p "I just texted a photo of the transactions that are not categorized. 1 is from J…"
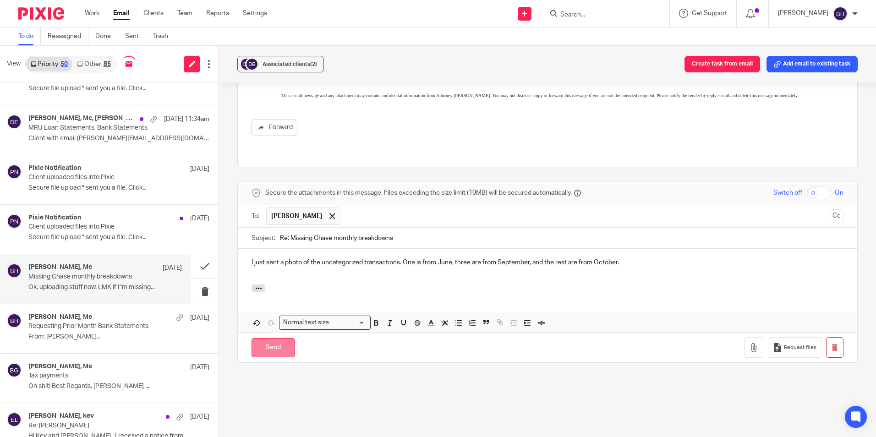
click at [267, 338] on input "Send" at bounding box center [274, 348] width 44 height 20
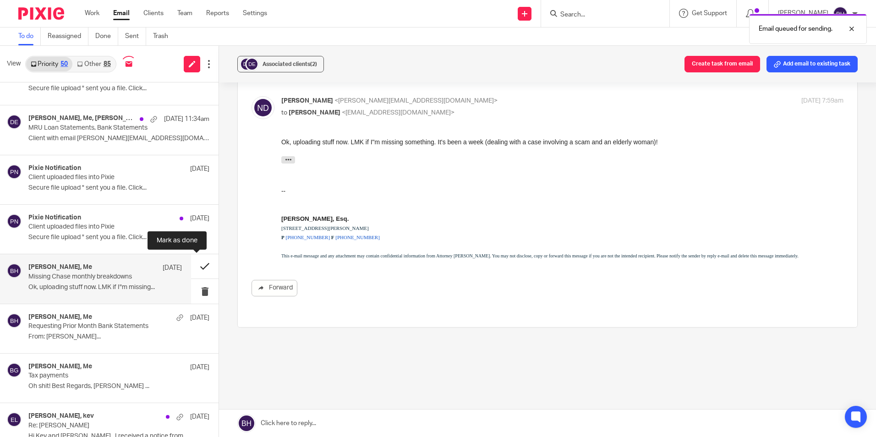
click at [196, 265] on button at bounding box center [204, 266] width 27 height 24
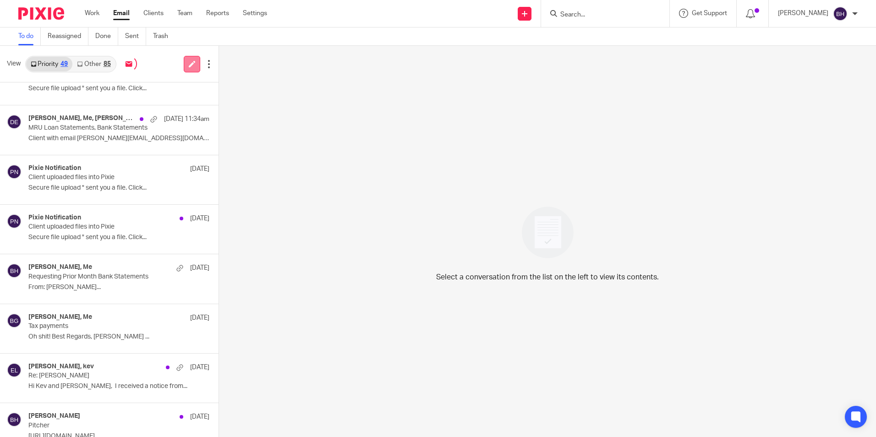
click at [190, 62] on icon at bounding box center [192, 63] width 7 height 7
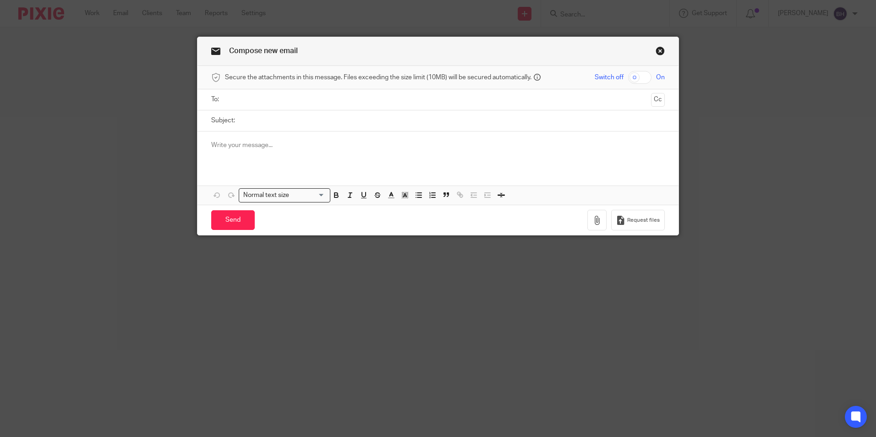
click at [254, 100] on input "text" at bounding box center [437, 99] width 419 height 11
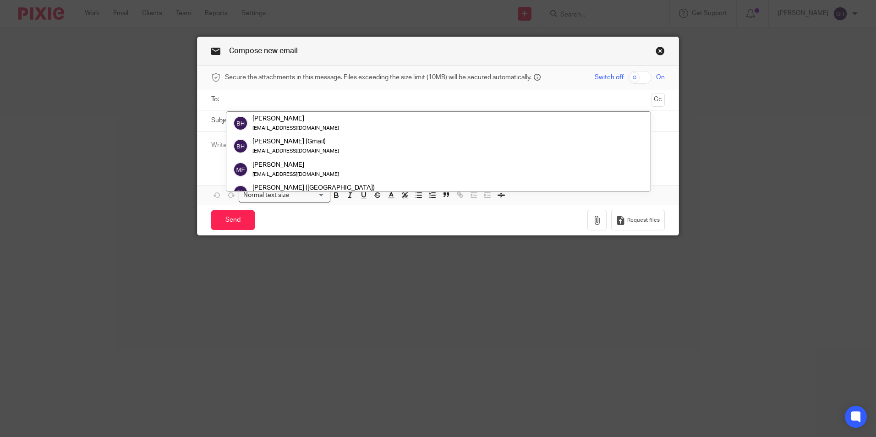
type input "l"
type input "p"
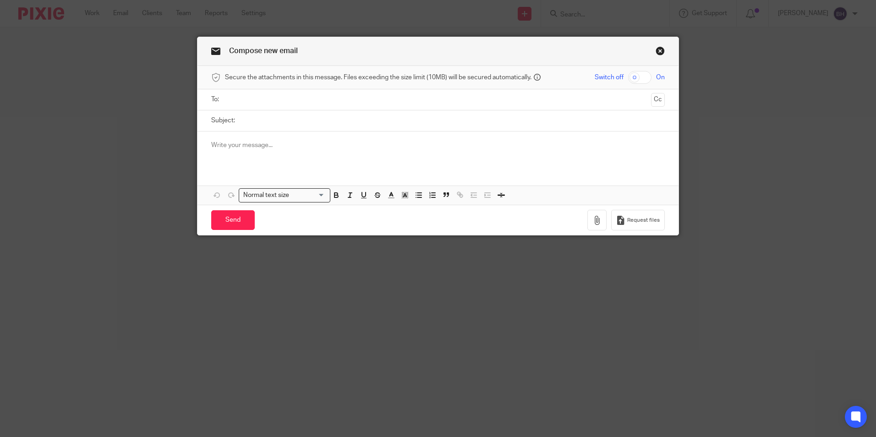
click at [468, 101] on input "text" at bounding box center [437, 99] width 419 height 11
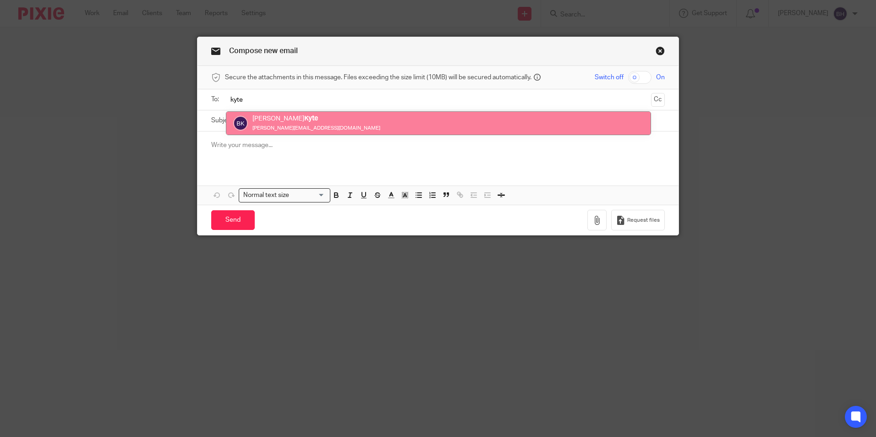
type input "kyte"
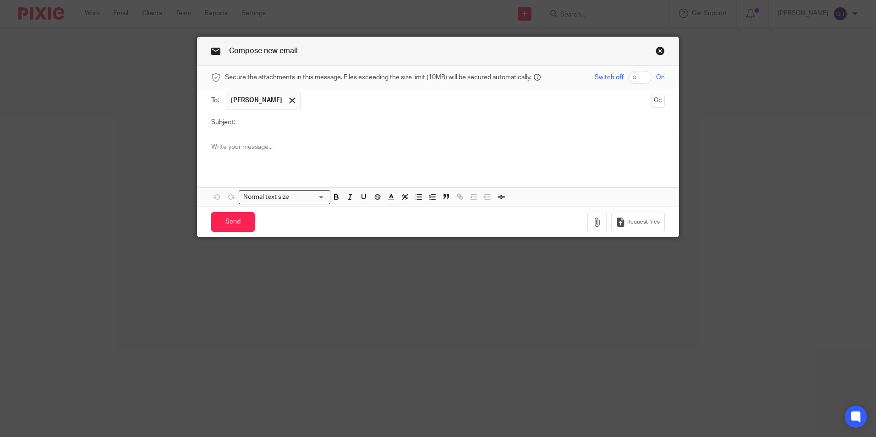
click at [379, 101] on input "text" at bounding box center [476, 101] width 342 height 18
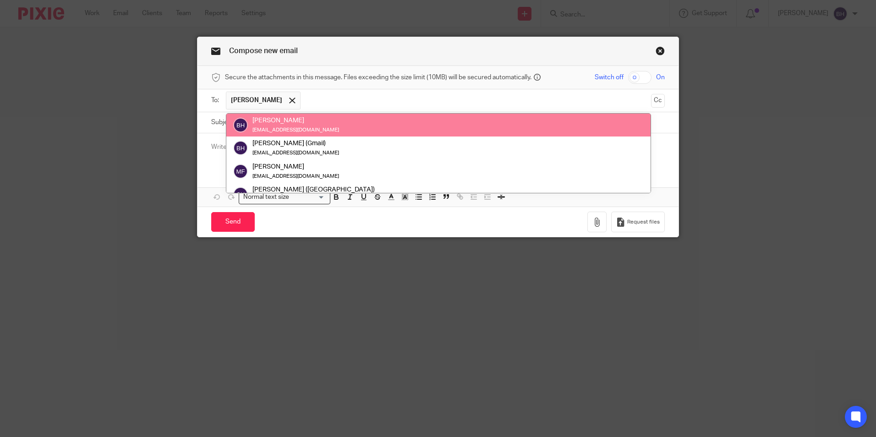
paste input "[EMAIL_ADDRESS][DOMAIN_NAME]"
type input "[EMAIL_ADDRESS][DOMAIN_NAME]"
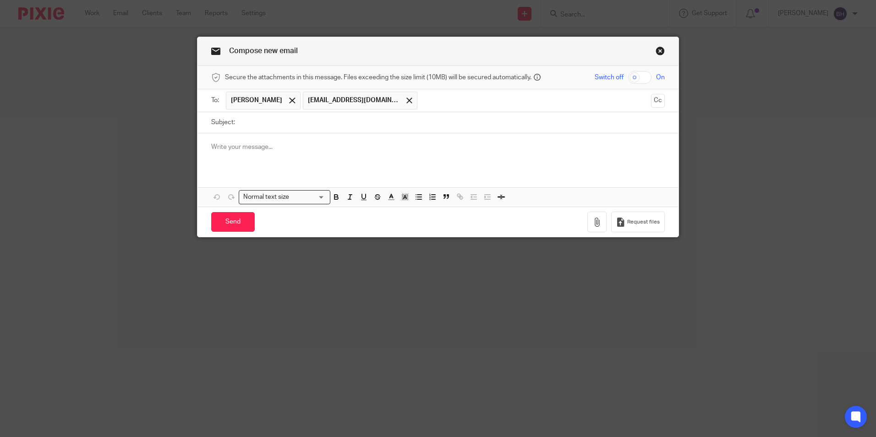
click at [363, 123] on input "Subject:" at bounding box center [452, 122] width 425 height 21
type input "Milwaukee Kayak Company 3rd Quarter Payroll Filings Request"
click at [285, 145] on p at bounding box center [438, 147] width 454 height 9
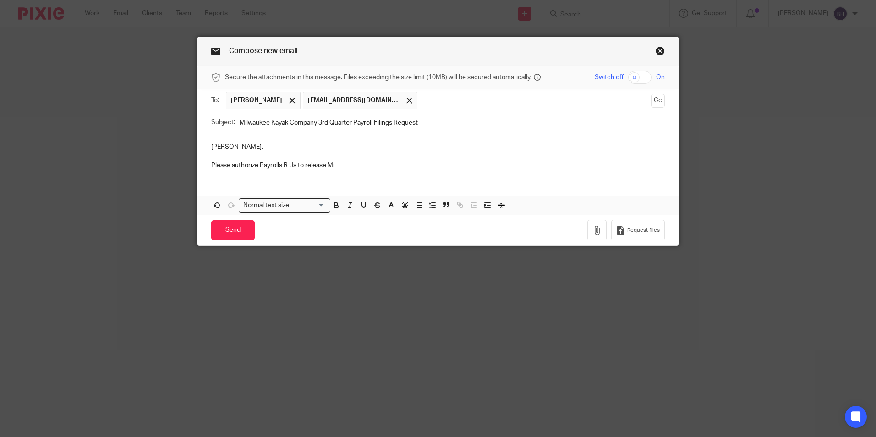
drag, startPoint x: 237, startPoint y: 124, endPoint x: 390, endPoint y: 121, distance: 152.6
click at [390, 121] on input "Milwaukee Kayak Company 3rd Quarter Payroll Filings Request" at bounding box center [452, 122] width 425 height 21
click at [356, 166] on p "Please authorize Payrolls R Us to release Mi" at bounding box center [438, 165] width 454 height 9
click at [332, 164] on p "Please authorize Payrolls R Us to release MiMilwaukee Kayak Company 3rd Quarter…" at bounding box center [438, 165] width 454 height 9
click at [479, 166] on p "Please authorize Payrolls R Us to release Milwaukee Kayak Company 3rd Quarter P…" at bounding box center [438, 165] width 454 height 9
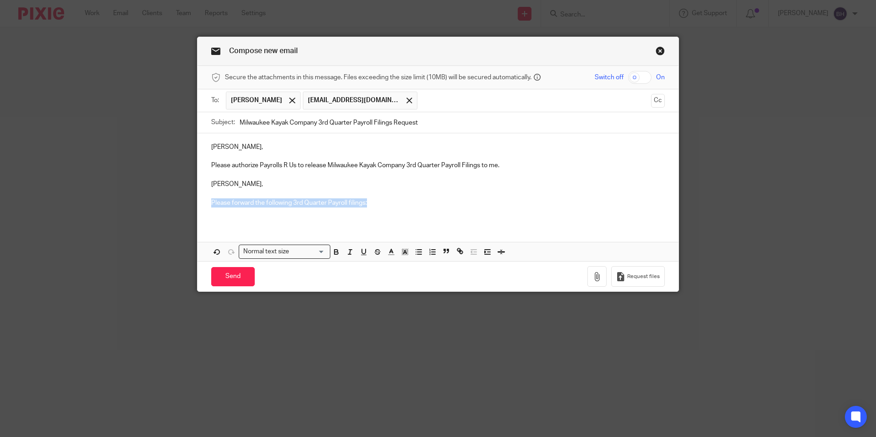
drag, startPoint x: 371, startPoint y: 203, endPoint x: 206, endPoint y: 205, distance: 165.4
click at [206, 205] on div "Beth, Please authorize Payrolls R Us to release Milwaukee Kayak Company 3rd Qua…" at bounding box center [438, 178] width 481 height 90
drag, startPoint x: 324, startPoint y: 165, endPoint x: 478, endPoint y: 166, distance: 154.4
click at [478, 166] on p "Please authorize Payrolls R Us to release Milwaukee Kayak Company 3rd Quarter P…" at bounding box center [438, 165] width 454 height 9
copy p "Milwaukee Kayak Company 3rd Quarter Payroll Filings"
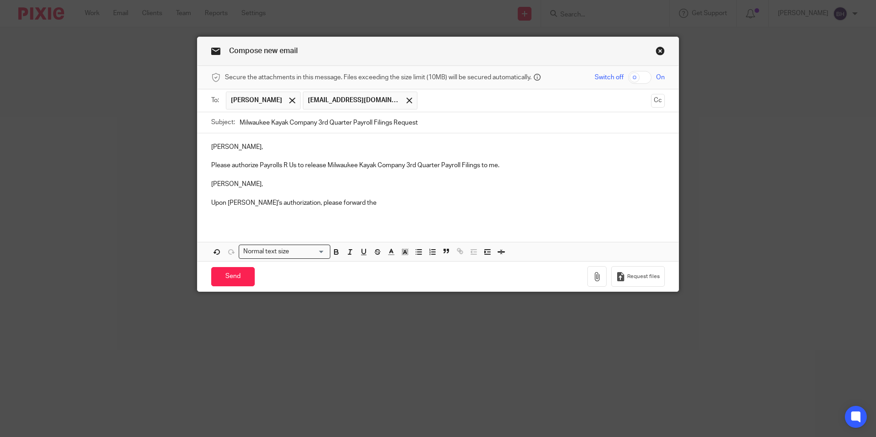
click at [414, 200] on p "Upon Beth's authorization, please forward the" at bounding box center [438, 202] width 454 height 9
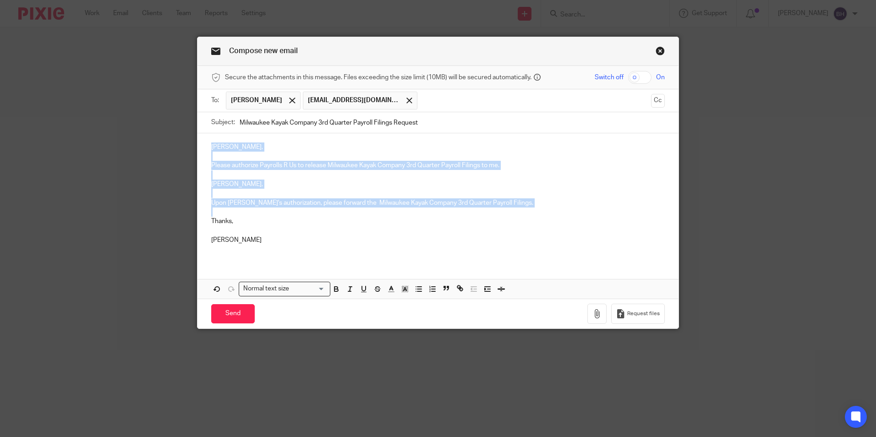
drag, startPoint x: 207, startPoint y: 146, endPoint x: 503, endPoint y: 210, distance: 302.9
click at [503, 210] on div "Beth, Please authorize Payrolls R Us to release Milwaukee Kayak Company 3rd Qua…" at bounding box center [438, 196] width 481 height 127
click at [325, 165] on p "Please authorize Payrolls R Us to release Milwaukee Kayak Company 3rd Quarter P…" at bounding box center [438, 165] width 454 height 9
drag, startPoint x: 208, startPoint y: 146, endPoint x: 452, endPoint y: 207, distance: 251.8
click at [452, 207] on div "Beth, Please authorize Payrolls R Us to release 3rd Quarter Payroll Filings to …" at bounding box center [438, 196] width 481 height 127
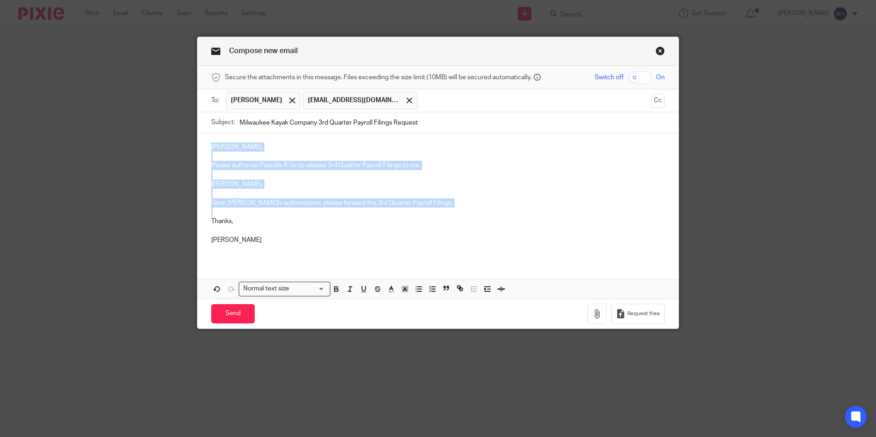
copy div "Beth, Please authorize Payrolls R Us to release 3rd Quarter Payroll Filings to …"
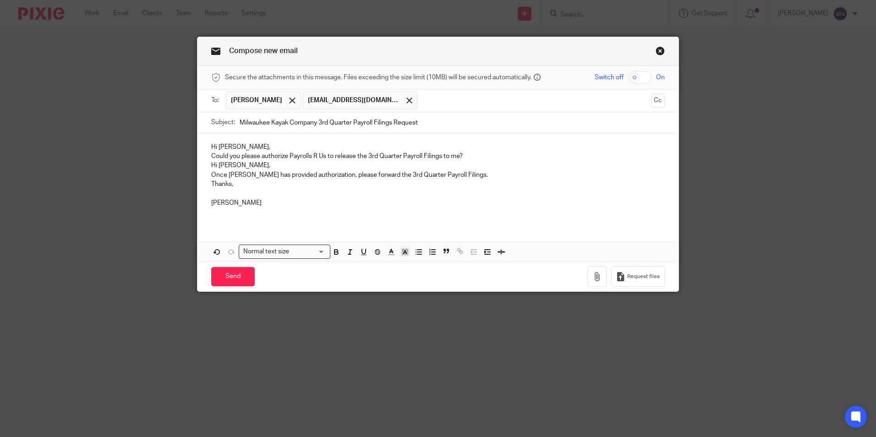
click at [474, 155] on p "Hi Beth, Could you please authorize Payrolls R Us to release the 3rd Quarter Pa…" at bounding box center [438, 152] width 454 height 19
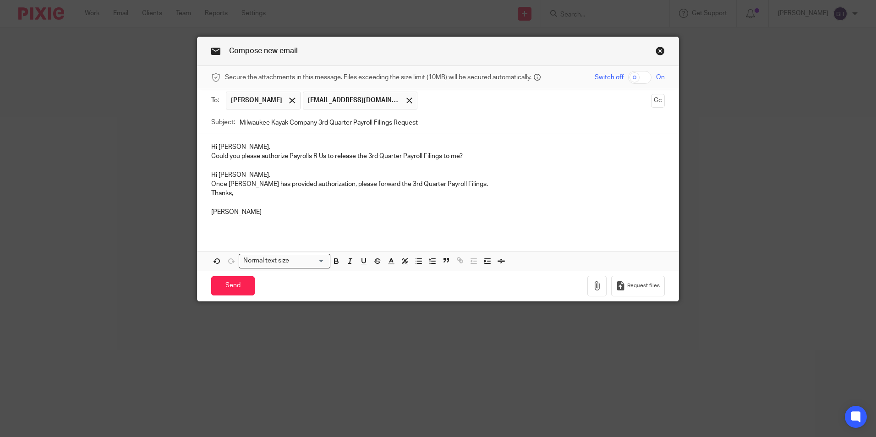
click at [455, 179] on p "Hi Laura, Once Beth has provided authorization, please forward the 3rd Quarter …" at bounding box center [438, 179] width 454 height 19
click at [456, 183] on p "Hi Laura, Once Beth has provided authorization, please forward the 3rd Quarter …" at bounding box center [438, 179] width 454 height 19
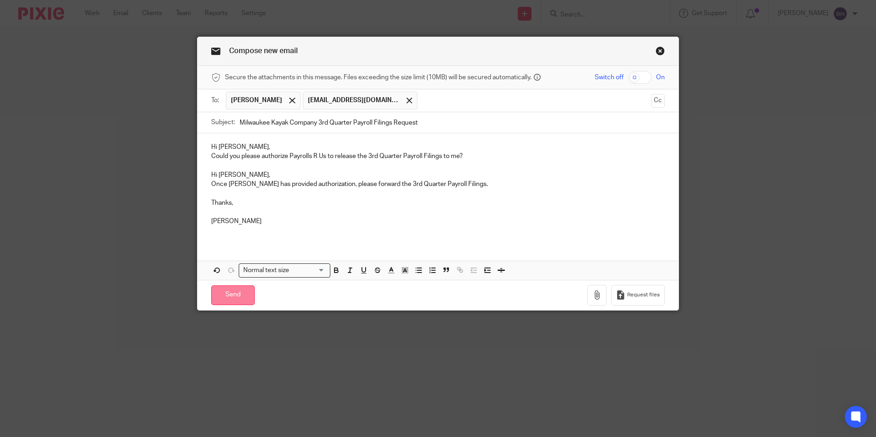
click at [236, 292] on input "Send" at bounding box center [233, 295] width 44 height 20
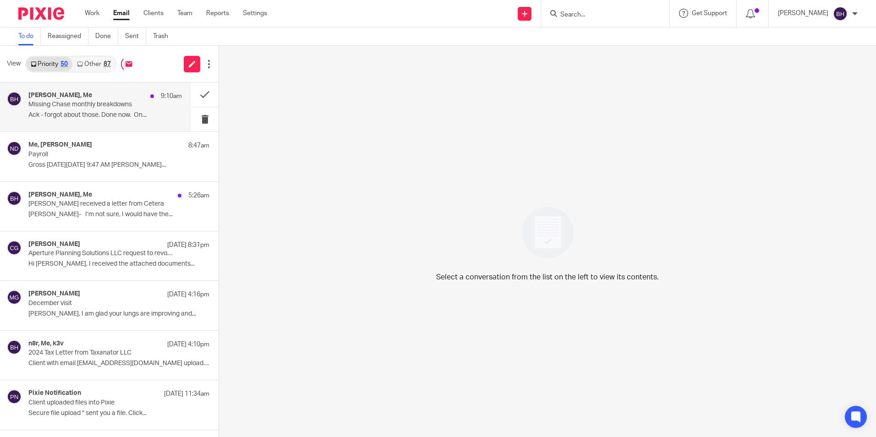
click at [76, 116] on p "Ack - forgot about those. Done now. On..." at bounding box center [105, 115] width 154 height 8
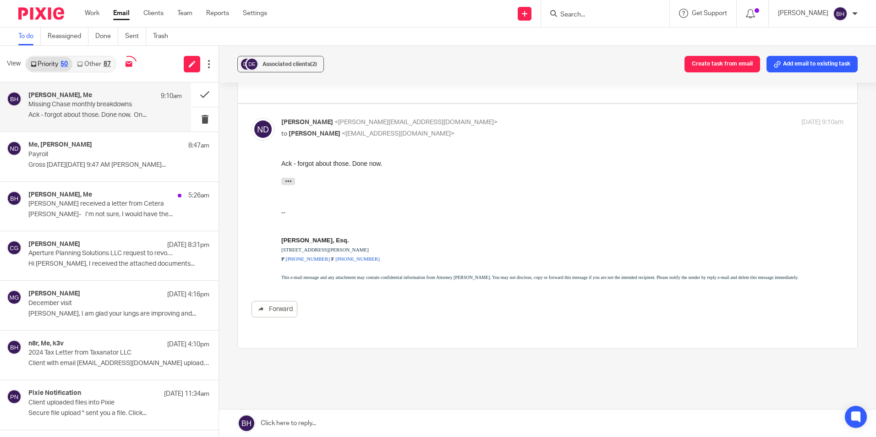
scroll to position [684, 0]
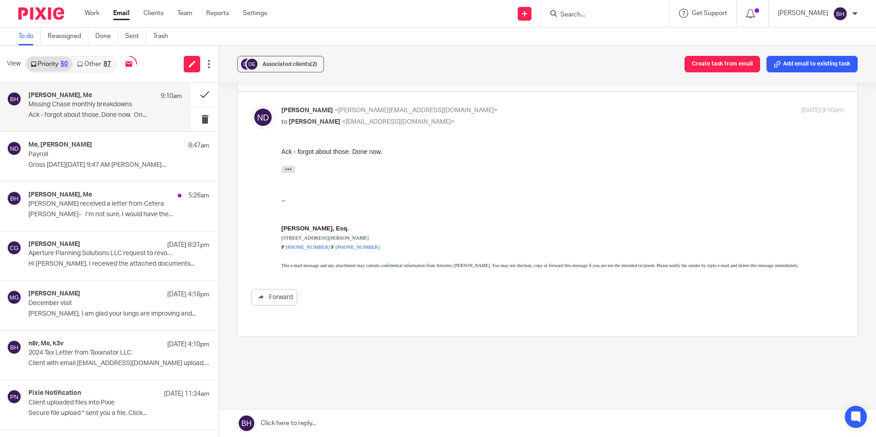
click at [390, 418] on link at bounding box center [547, 423] width 657 height 27
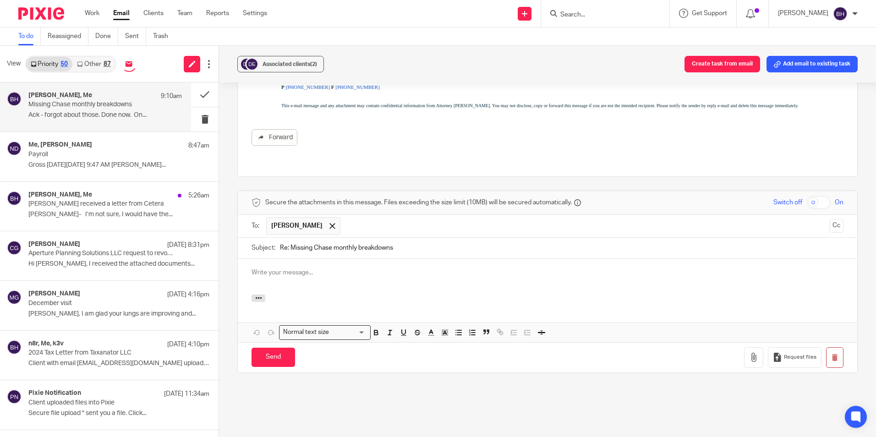
scroll to position [0, 0]
drag, startPoint x: 547, startPoint y: 252, endPoint x: 245, endPoint y: 251, distance: 302.4
click at [245, 259] on div "Thanks. I will work on MRU in between receiving information from the last 2 ext…" at bounding box center [548, 277] width 620 height 36
copy p "Thanks. I will work on MRU in between receiving information from the last 2 ext…"
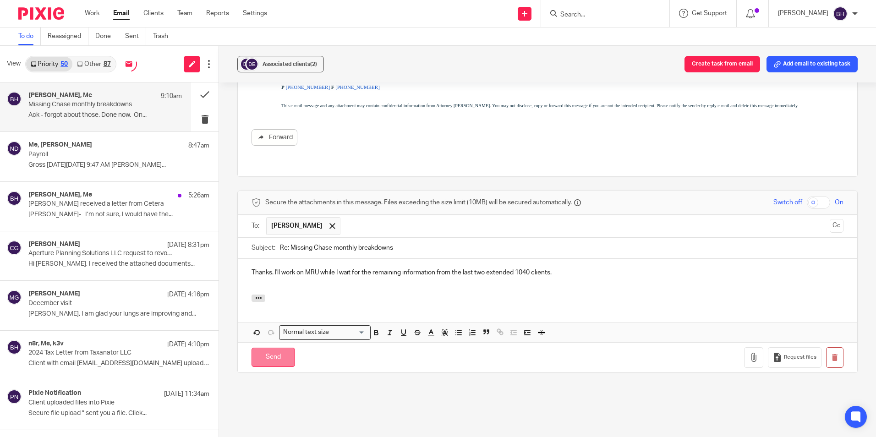
click at [266, 348] on input "Send" at bounding box center [274, 358] width 44 height 20
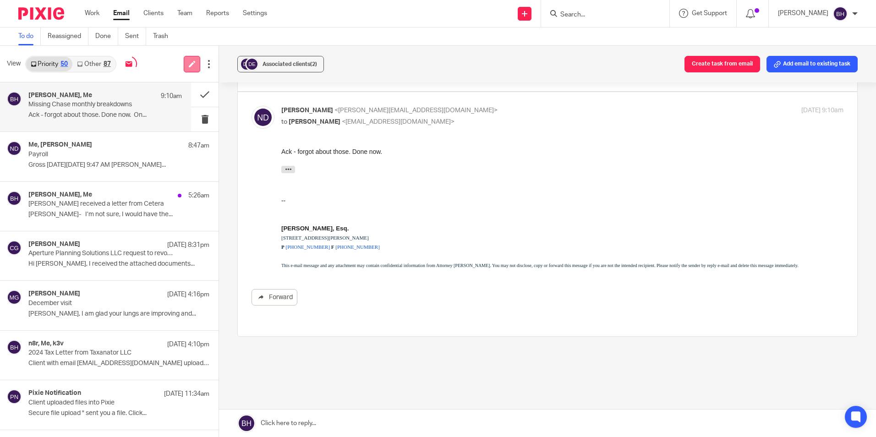
click at [189, 60] on icon at bounding box center [192, 63] width 7 height 7
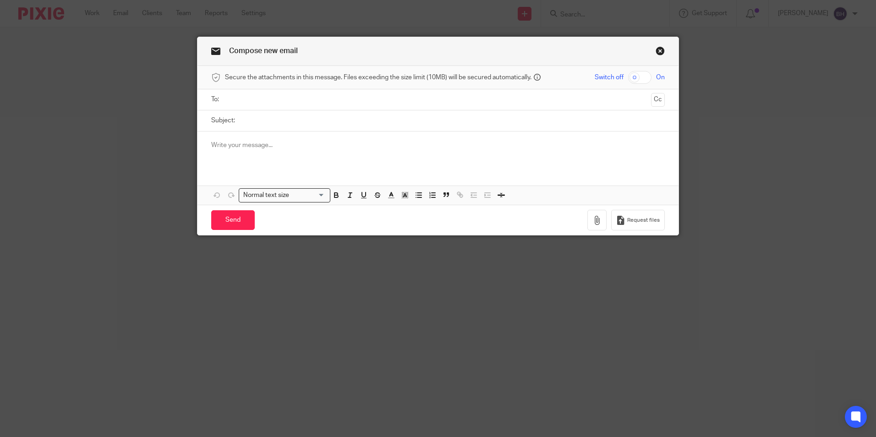
click at [236, 98] on input "text" at bounding box center [437, 99] width 419 height 11
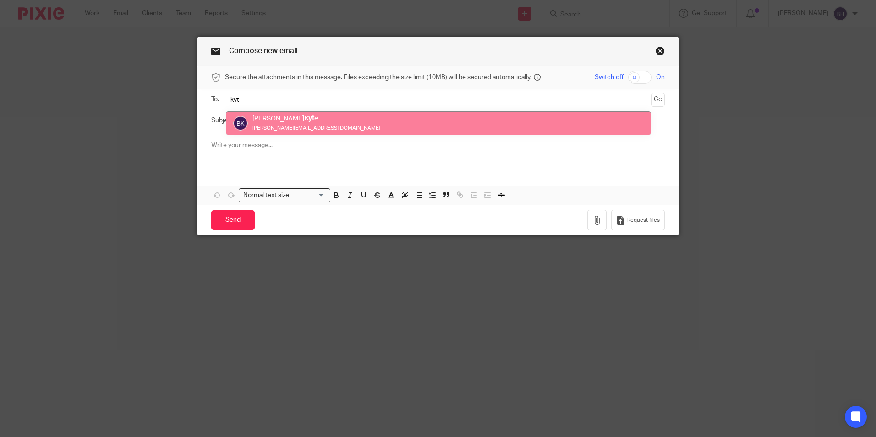
type input "kyt"
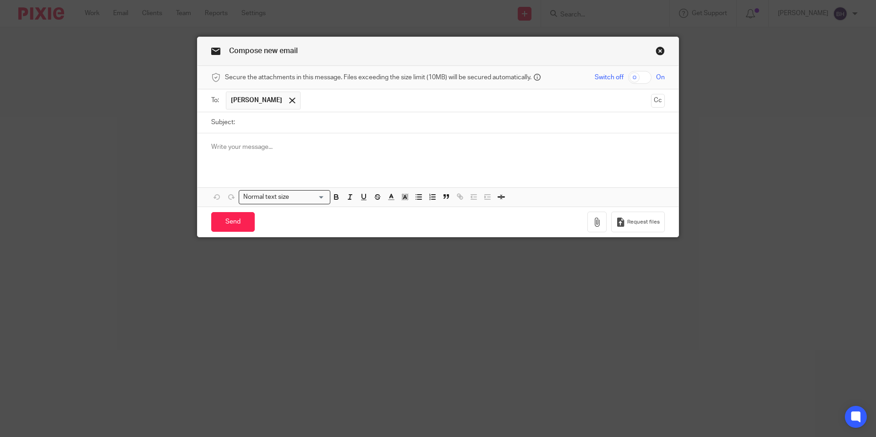
click at [272, 124] on input "Subject:" at bounding box center [452, 122] width 425 height 21
type input "MKC status"
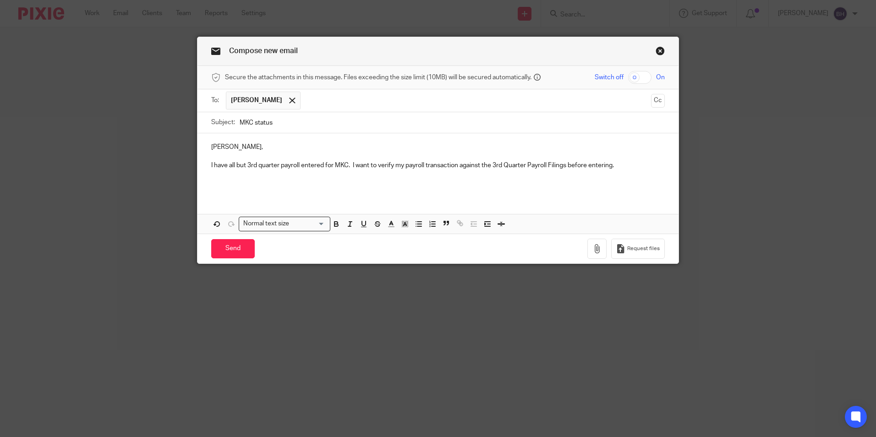
click at [623, 169] on p "I have all but 3rd quarter payroll entered for MKC. I want to verify my payroll…" at bounding box center [438, 165] width 454 height 9
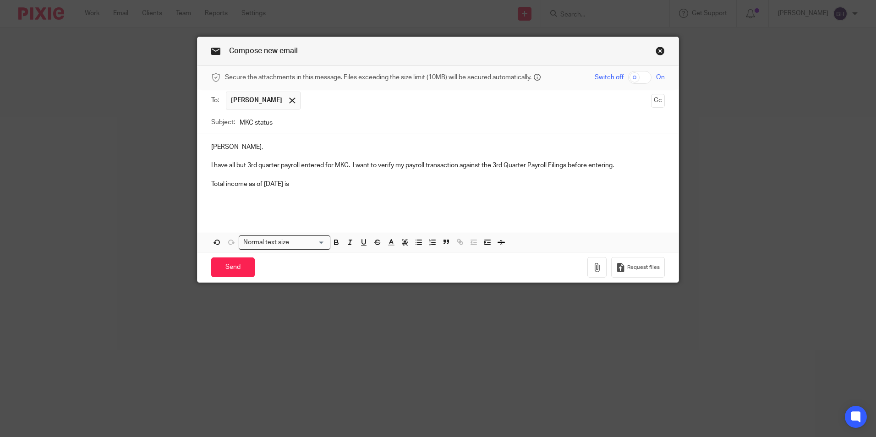
click at [339, 181] on p "Total income as of September 30th, 2025 is" at bounding box center [438, 184] width 454 height 9
click at [532, 187] on p "Total income as of September 30th, 2025 is $205,783.26. Expenses without 3rd Qu…" at bounding box center [438, 184] width 454 height 9
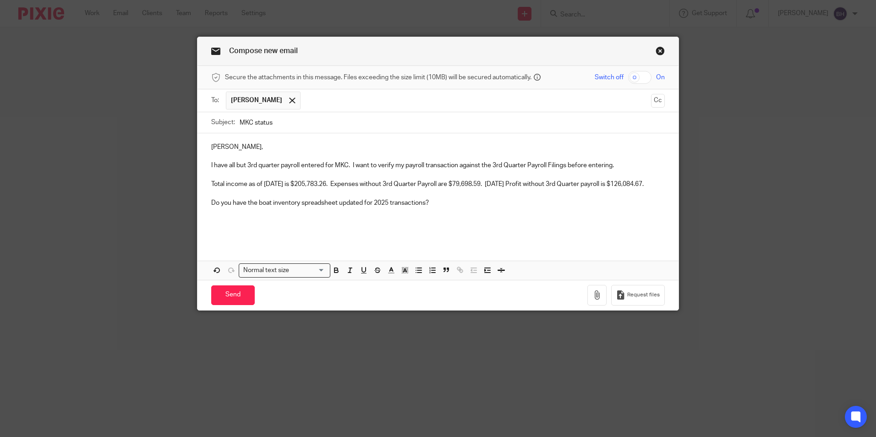
click at [223, 226] on p at bounding box center [438, 221] width 454 height 9
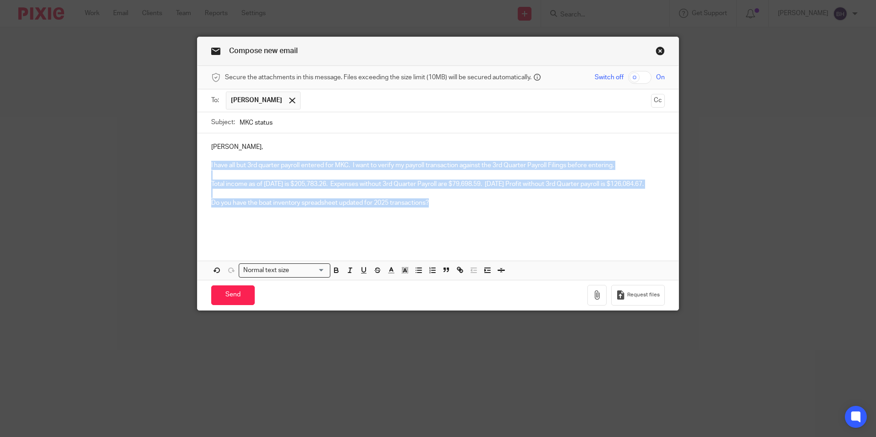
drag, startPoint x: 207, startPoint y: 164, endPoint x: 431, endPoint y: 214, distance: 229.2
click at [431, 214] on div "Beth, I have all but 3rd quarter payroll entered for MKC. I want to verify my p…" at bounding box center [438, 187] width 481 height 109
copy div "I have all but 3rd quarter payroll entered for MKC. I want to verify my payroll…"
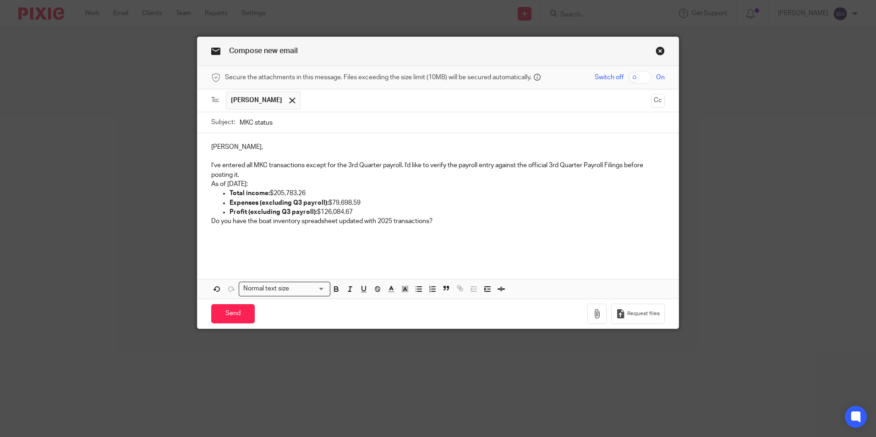
click at [248, 175] on p "I’ve entered all MKC transactions except for the 3rd Quarter payroll. I’d like …" at bounding box center [438, 170] width 454 height 19
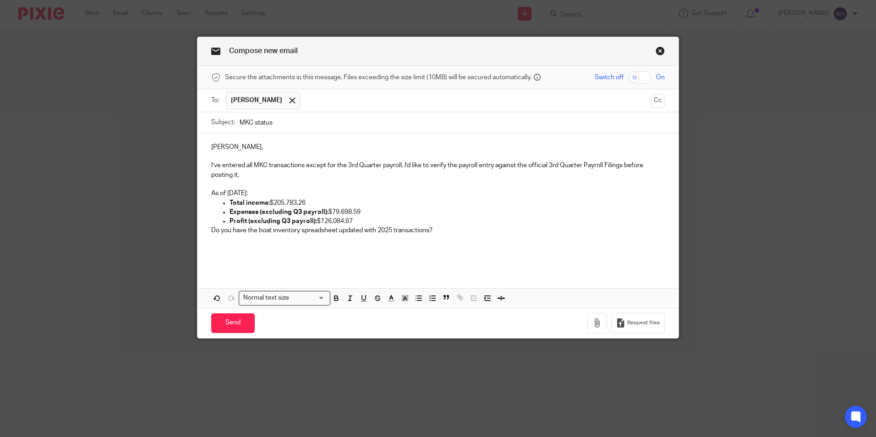
click at [349, 223] on p "Profit (excluding Q3 payroll): $126,084.67" at bounding box center [447, 221] width 435 height 9
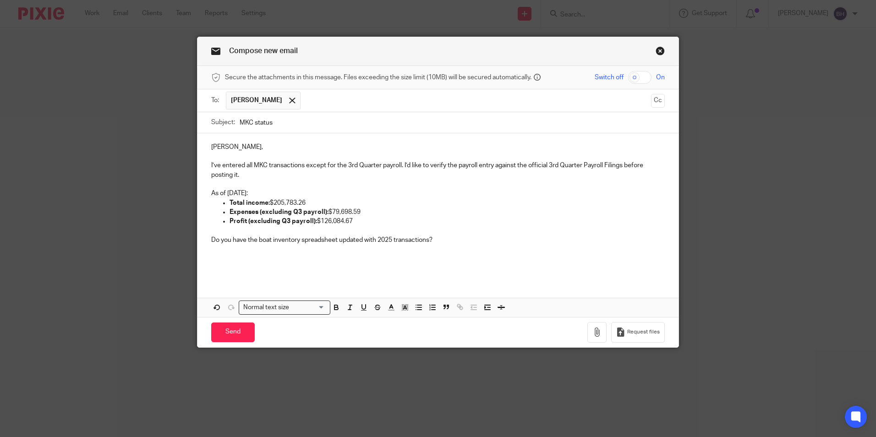
click at [211, 148] on p "Beth," at bounding box center [438, 147] width 454 height 9
click at [213, 254] on p at bounding box center [438, 258] width 454 height 9
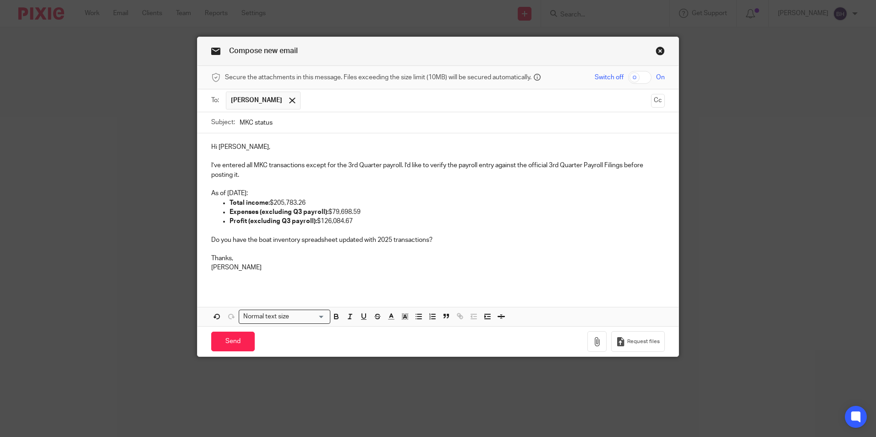
click at [455, 242] on p "Do you have the boat inventory spreadsheet updated with 2025 transactions?" at bounding box center [438, 240] width 454 height 9
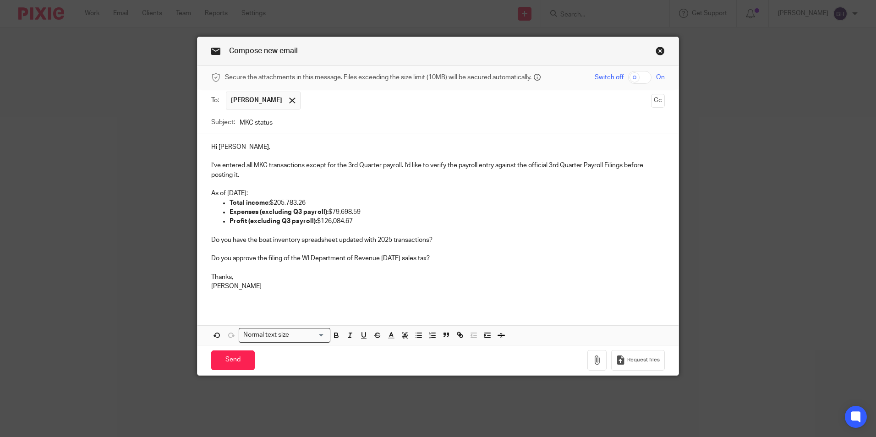
drag, startPoint x: 462, startPoint y: 255, endPoint x: 202, endPoint y: 262, distance: 260.8
click at [202, 262] on div "Hi Beth, I’ve entered all MKC transactions except for the 3rd Quarter payroll. …" at bounding box center [438, 220] width 481 height 174
copy p "Do you approve the filing of the WI Department of Revenue September 2025 sales …"
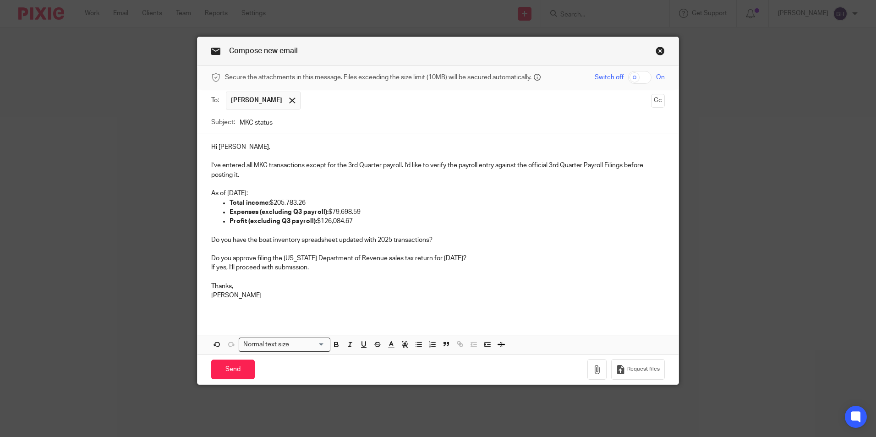
click at [206, 268] on div "Hi Beth, I’ve entered all MKC transactions except for the 3rd Quarter payroll. …" at bounding box center [438, 224] width 481 height 183
click at [228, 369] on input "Send" at bounding box center [233, 370] width 44 height 20
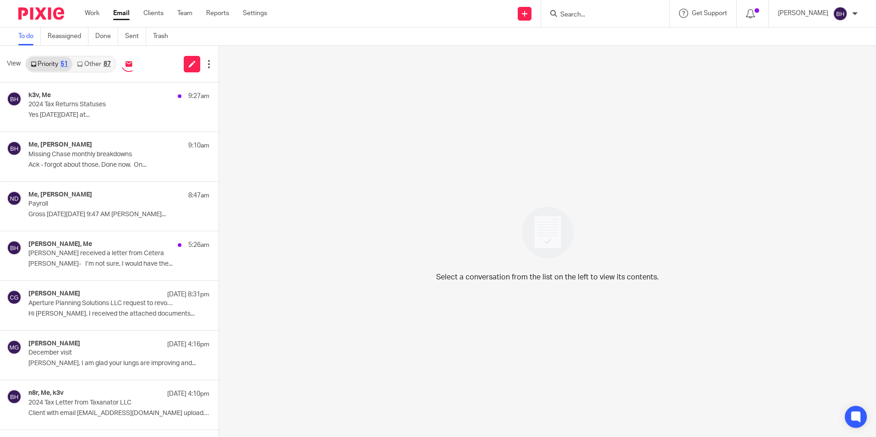
click at [96, 61] on link "Other 87" at bounding box center [93, 64] width 43 height 15
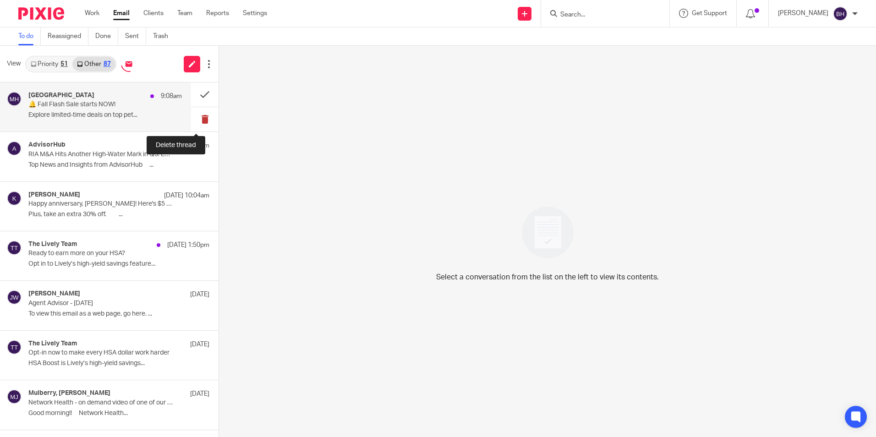
click at [198, 119] on button at bounding box center [204, 119] width 27 height 24
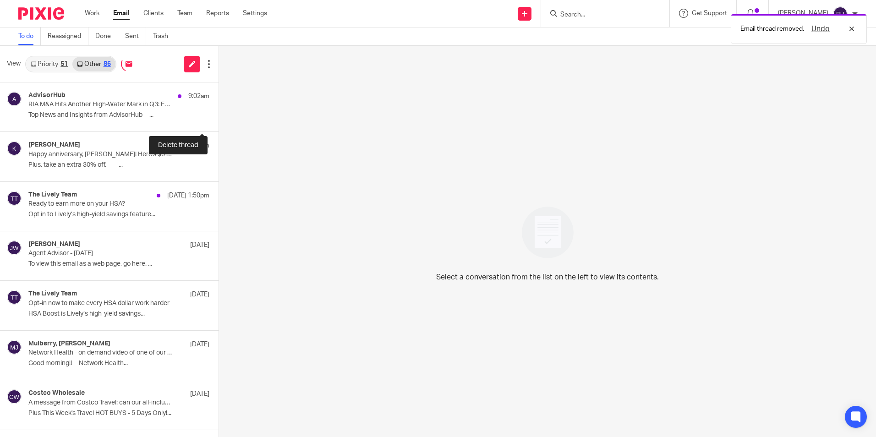
click at [219, 119] on button at bounding box center [222, 119] width 7 height 24
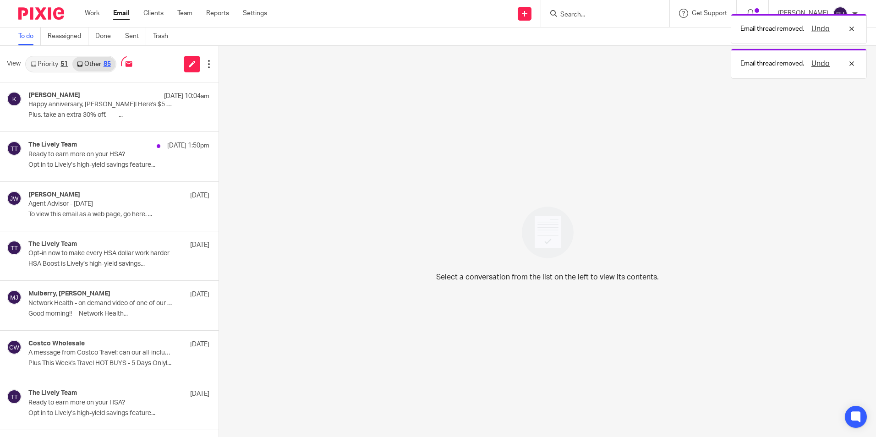
click at [57, 63] on link "Priority 51" at bounding box center [49, 64] width 46 height 15
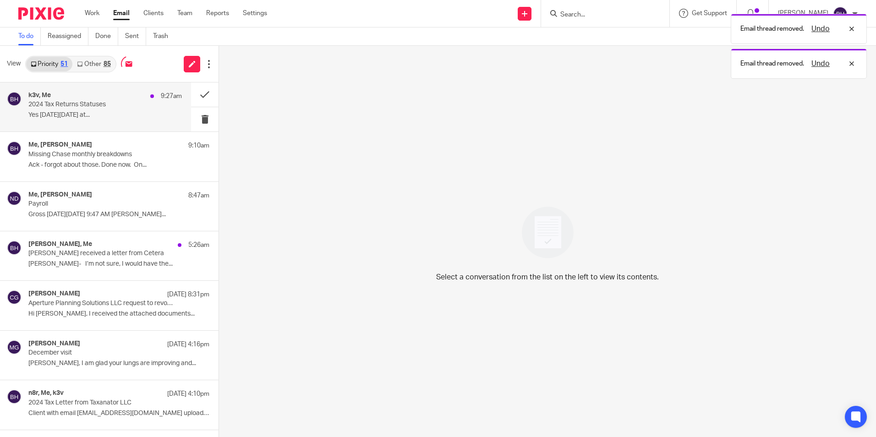
click at [66, 104] on p "2024 Tax Returns Statuses" at bounding box center [89, 105] width 123 height 8
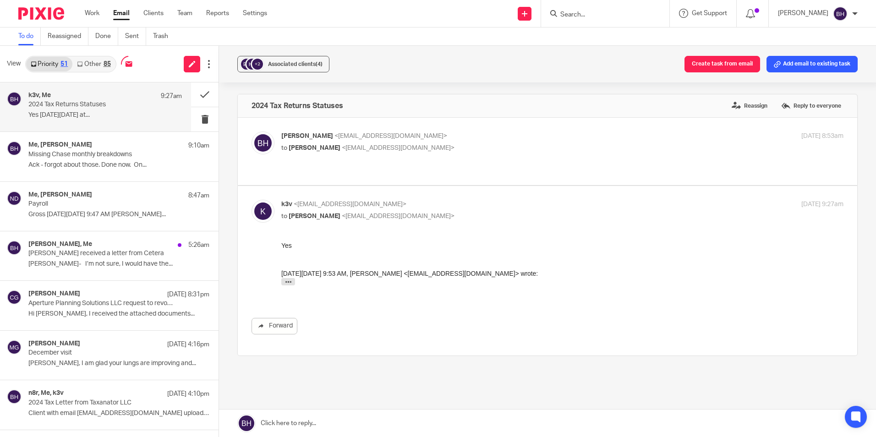
click at [341, 135] on span "<[EMAIL_ADDRESS][DOMAIN_NAME]>" at bounding box center [391, 136] width 113 height 6
checkbox input "true"
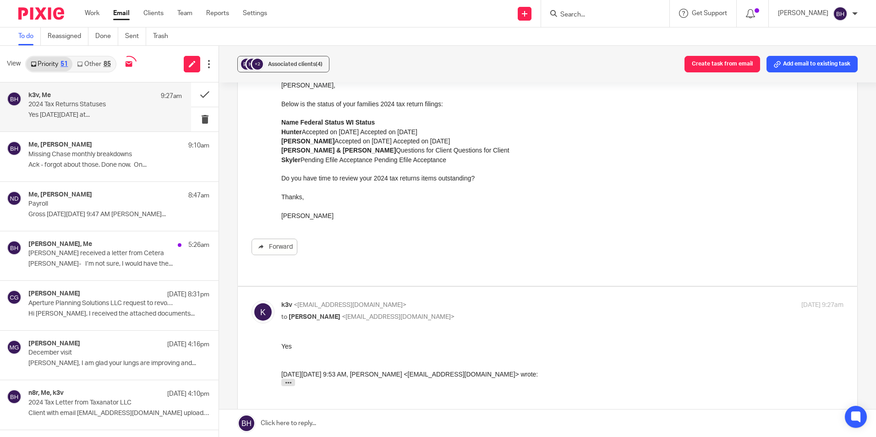
scroll to position [137, 0]
